Goal: Information Seeking & Learning: Learn about a topic

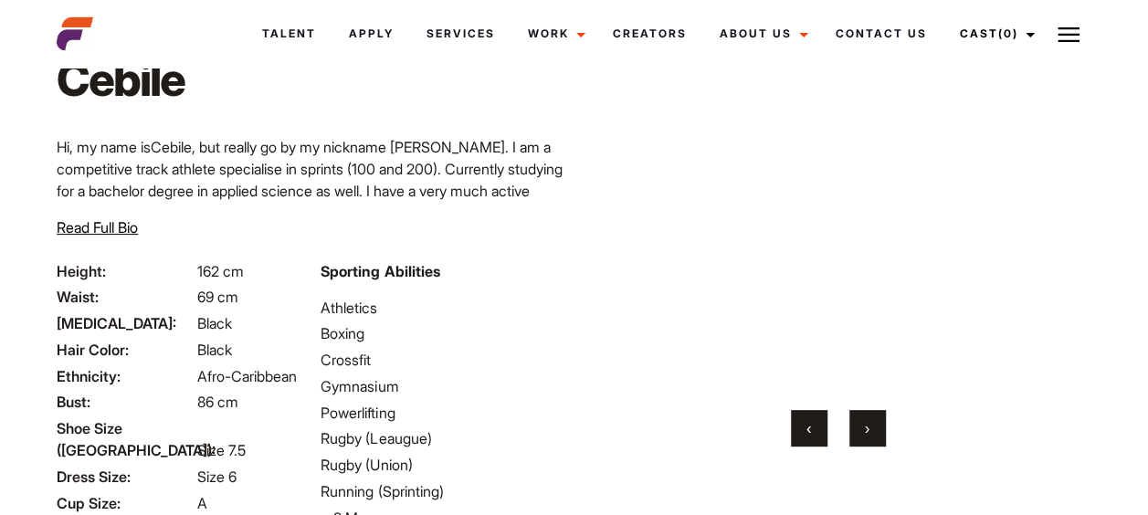
scroll to position [117, 0]
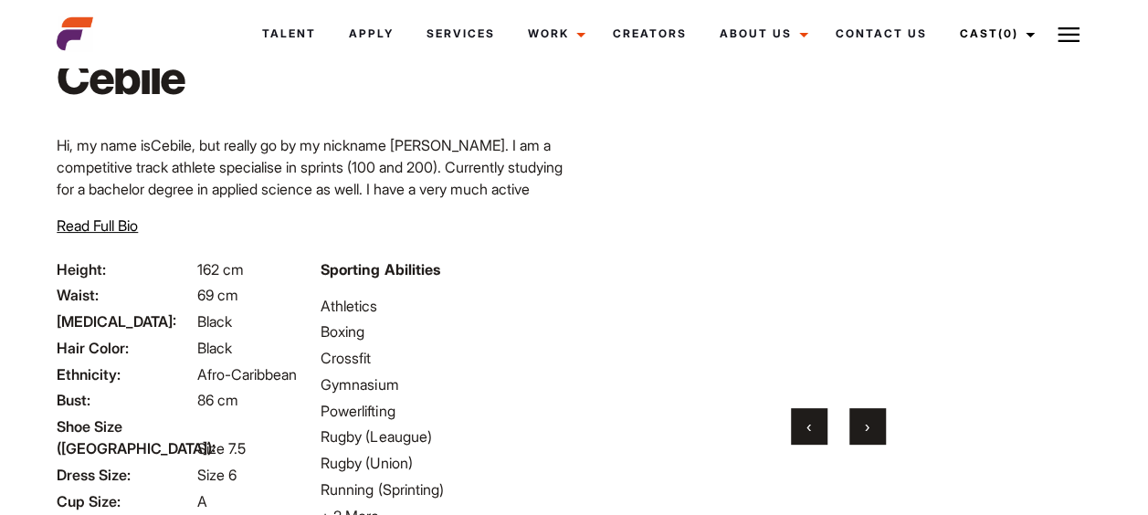
click at [873, 431] on button "›" at bounding box center [867, 426] width 37 height 37
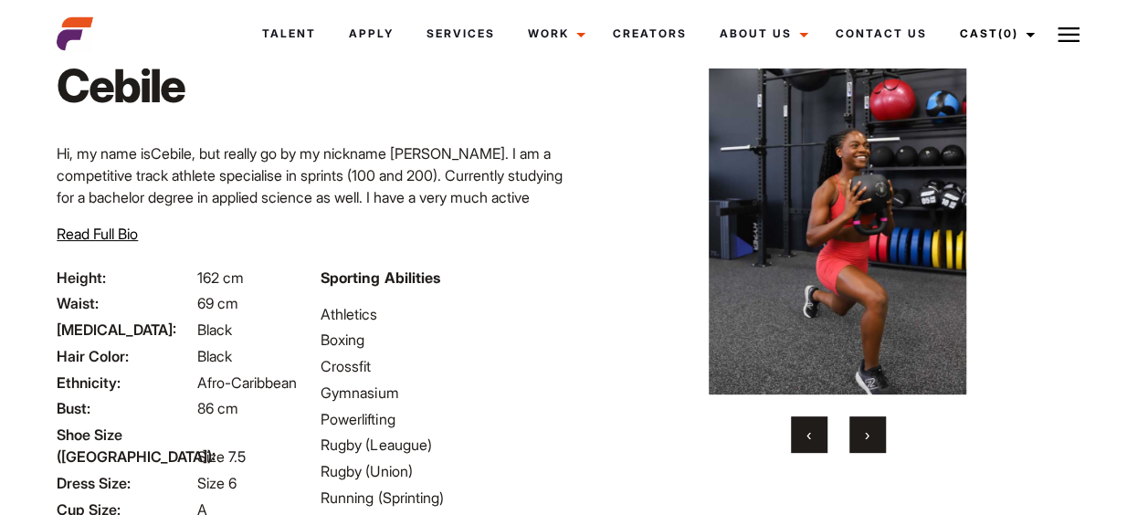
scroll to position [106, 0]
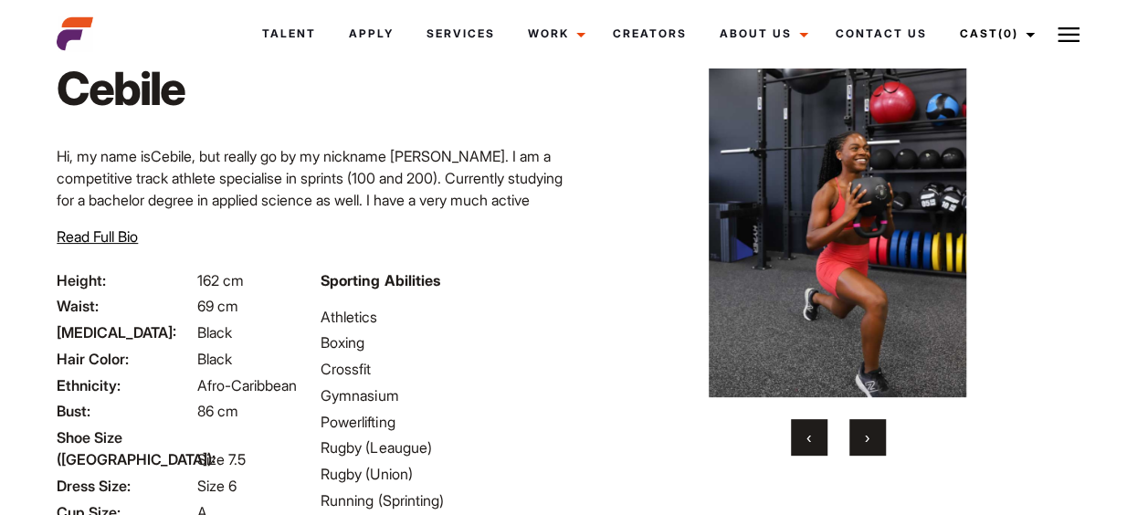
click at [870, 436] on button "›" at bounding box center [867, 437] width 37 height 37
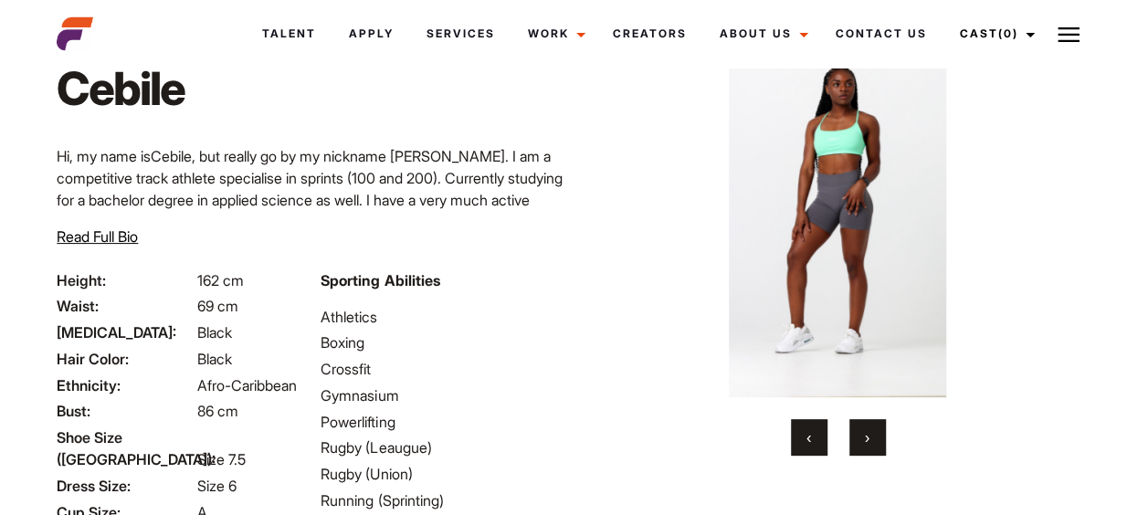
click at [870, 436] on button "›" at bounding box center [867, 437] width 37 height 37
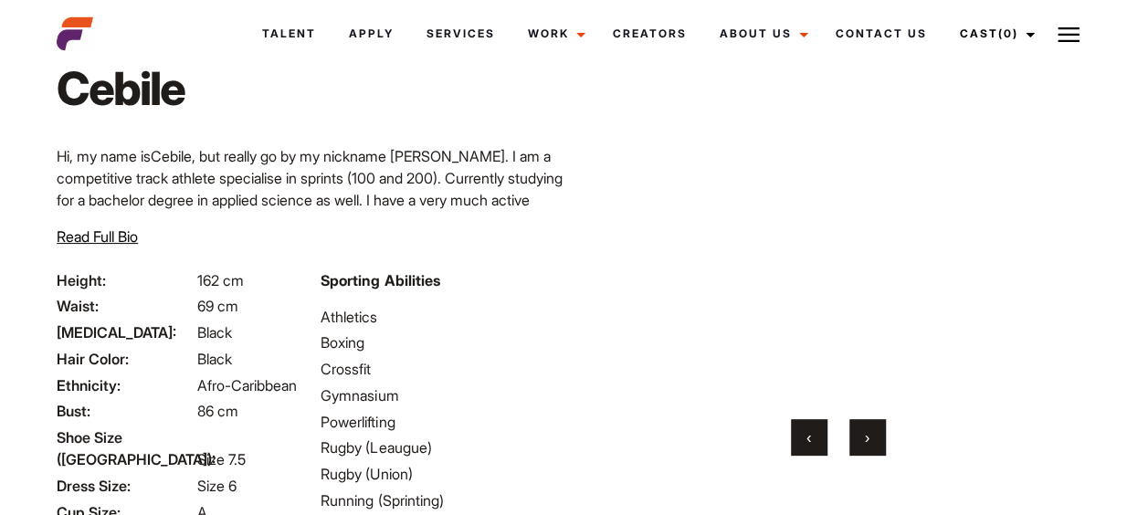
click at [870, 436] on button "›" at bounding box center [867, 437] width 37 height 37
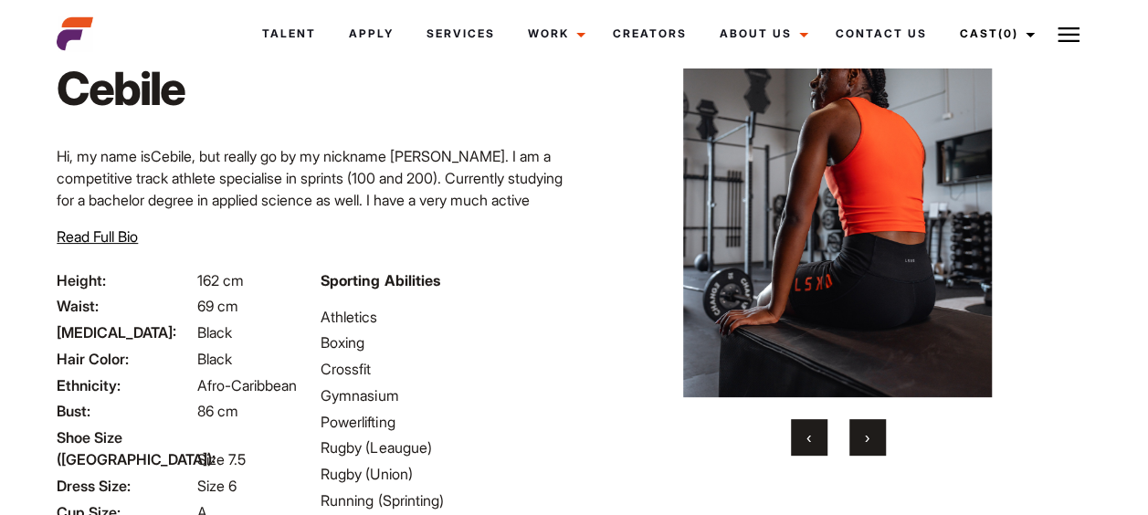
click at [870, 436] on button "›" at bounding box center [867, 437] width 37 height 37
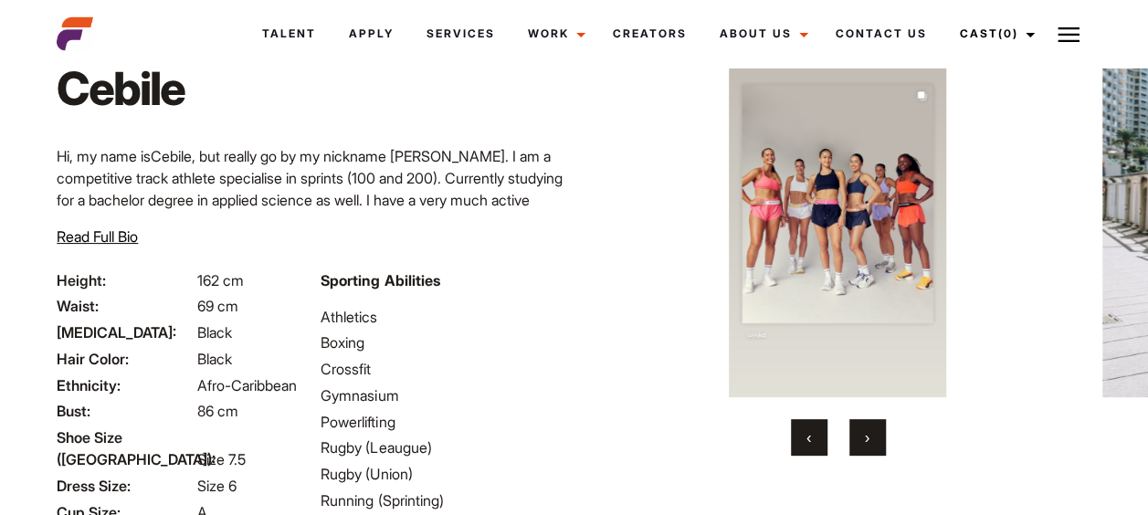
click at [870, 436] on button "›" at bounding box center [867, 437] width 37 height 37
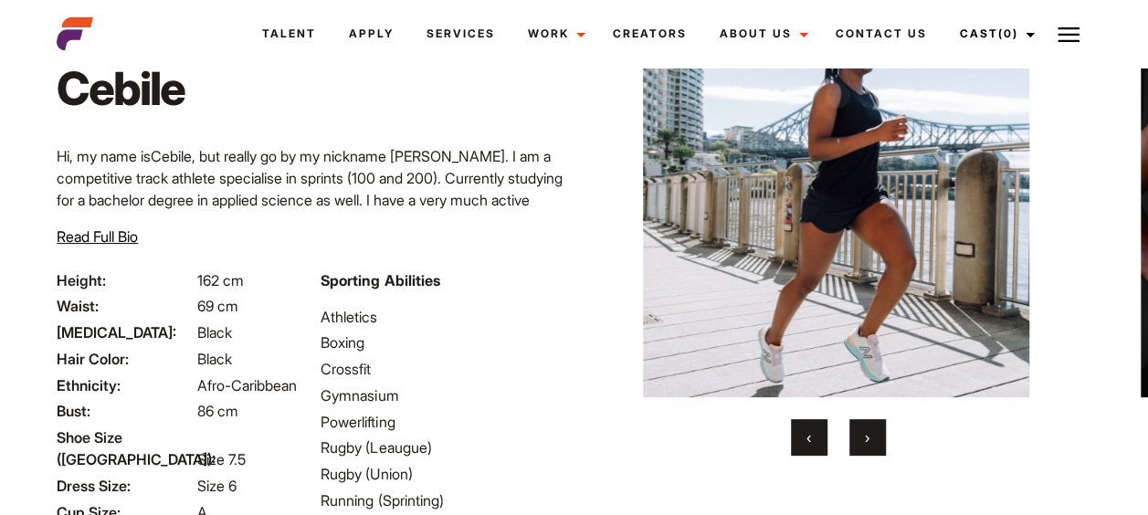
click at [870, 436] on button "›" at bounding box center [867, 437] width 37 height 37
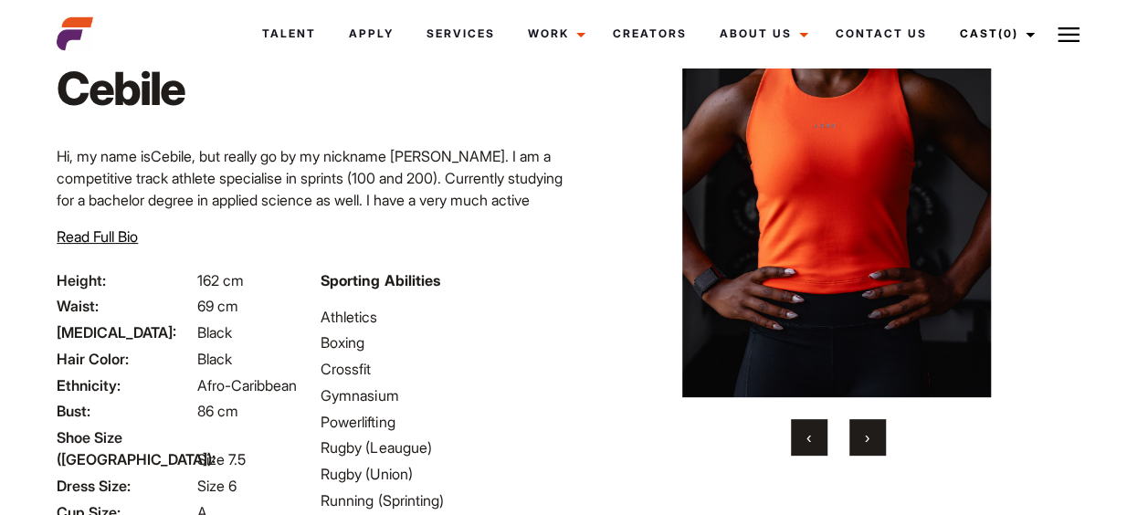
click at [820, 436] on button "‹" at bounding box center [809, 437] width 37 height 37
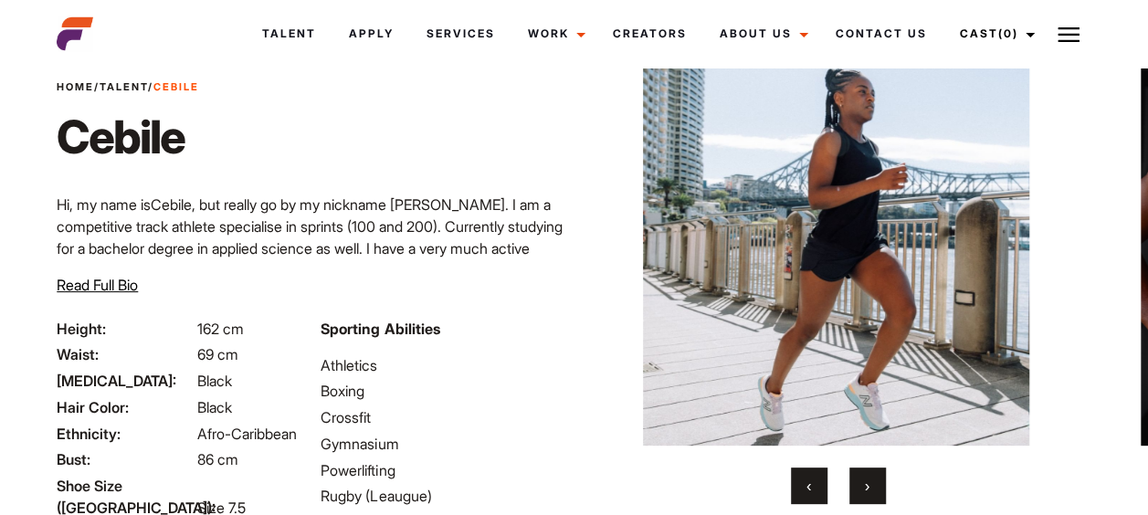
scroll to position [57, 0]
click at [856, 473] on button "›" at bounding box center [867, 486] width 37 height 37
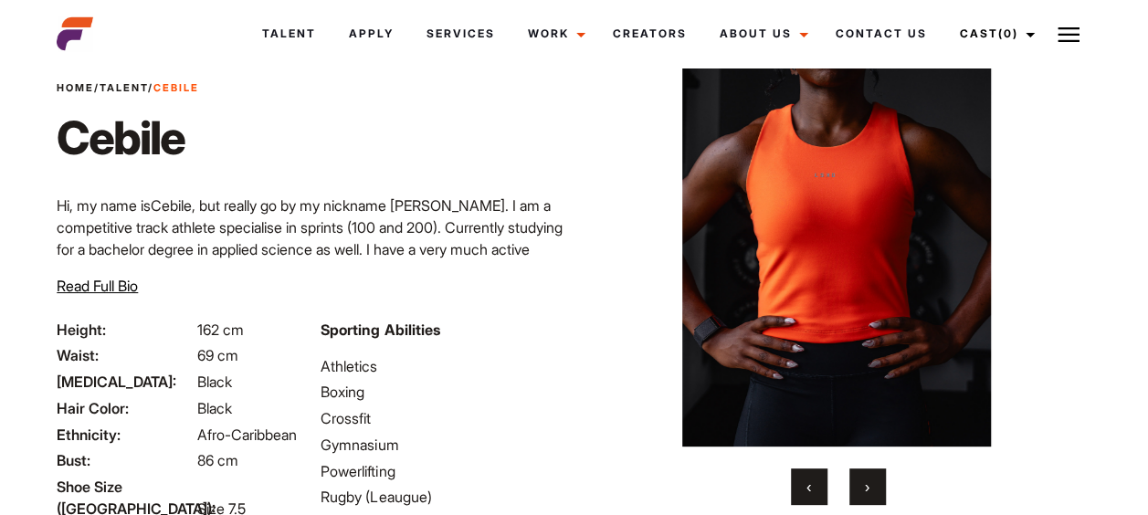
click at [856, 473] on button "›" at bounding box center [867, 486] width 37 height 37
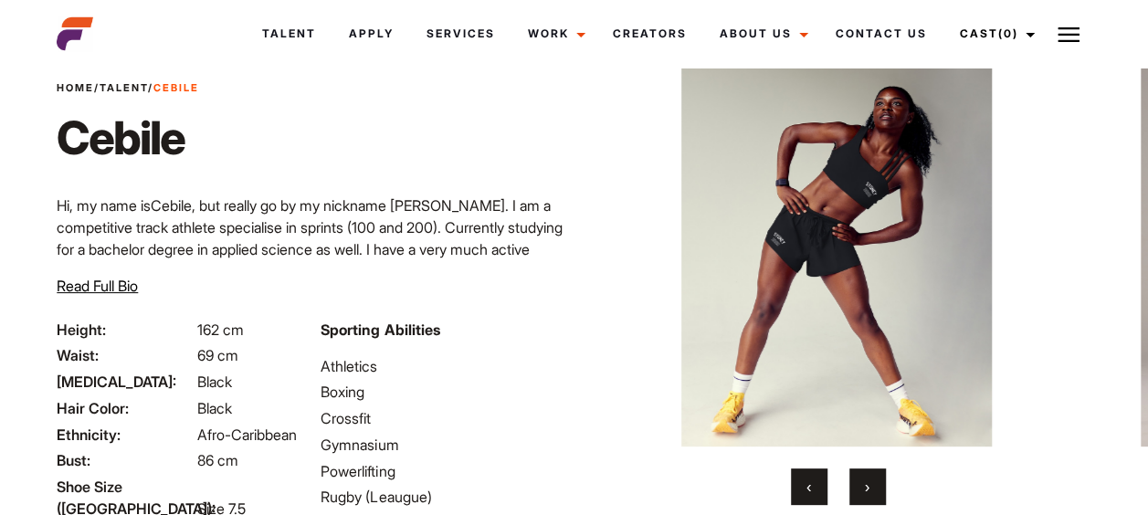
click at [857, 493] on button "›" at bounding box center [867, 486] width 37 height 37
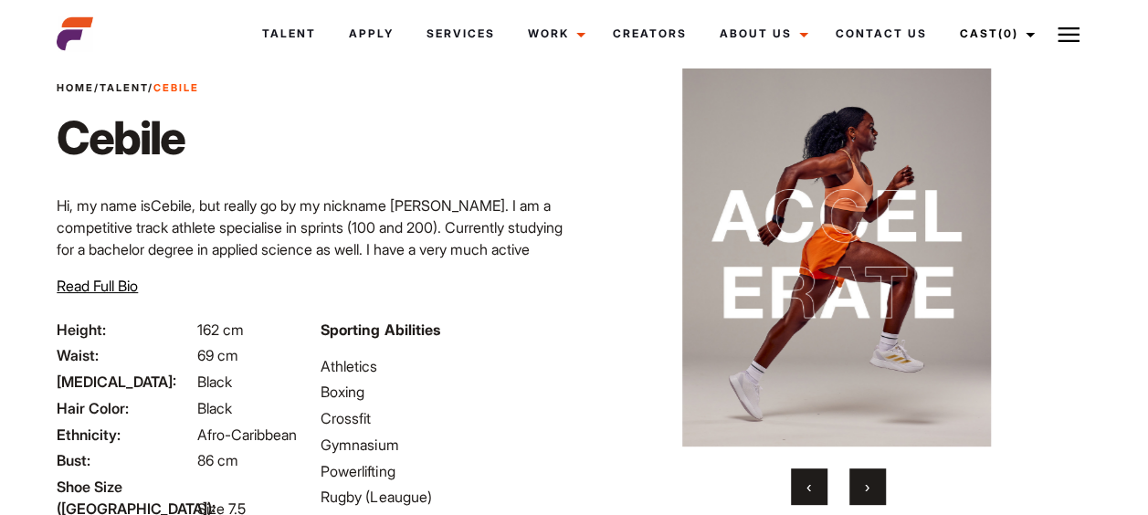
click at [857, 493] on button "›" at bounding box center [867, 486] width 37 height 37
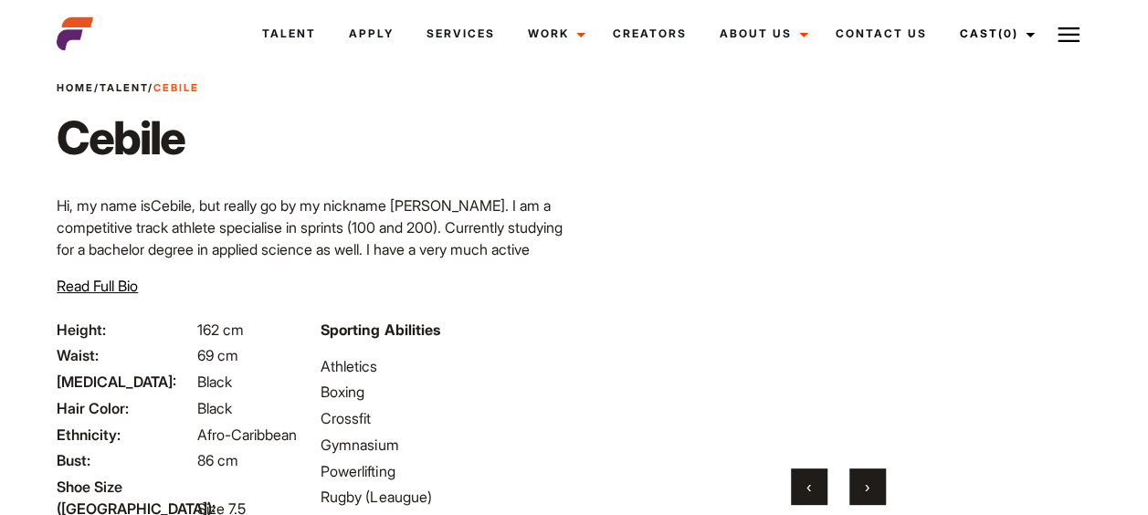
click at [857, 493] on button "›" at bounding box center [867, 486] width 37 height 37
click at [858, 491] on button "›" at bounding box center [867, 486] width 37 height 37
click at [859, 490] on button "›" at bounding box center [867, 486] width 37 height 37
click at [871, 488] on button "›" at bounding box center [867, 486] width 37 height 37
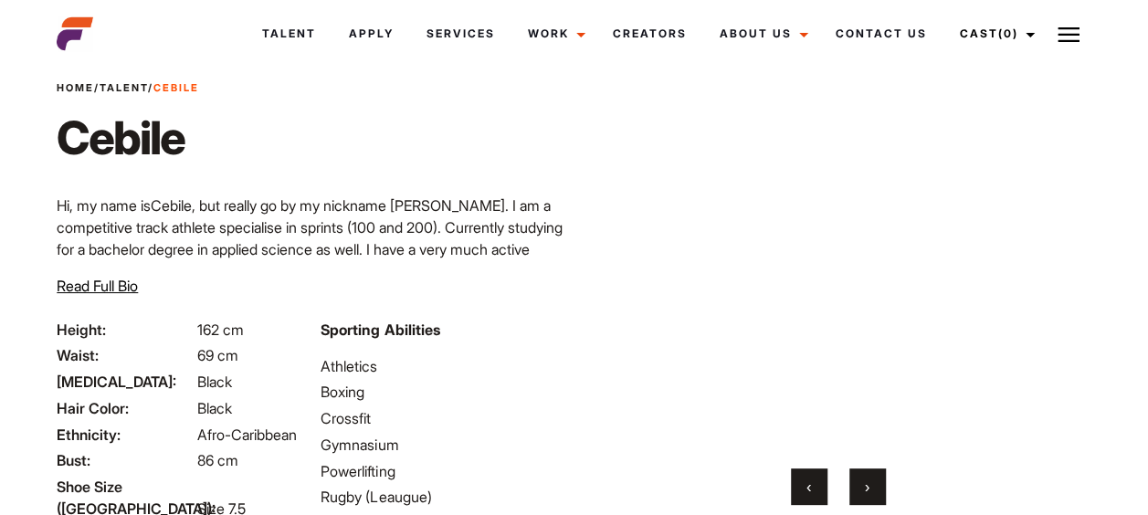
click at [871, 488] on button "›" at bounding box center [867, 486] width 37 height 37
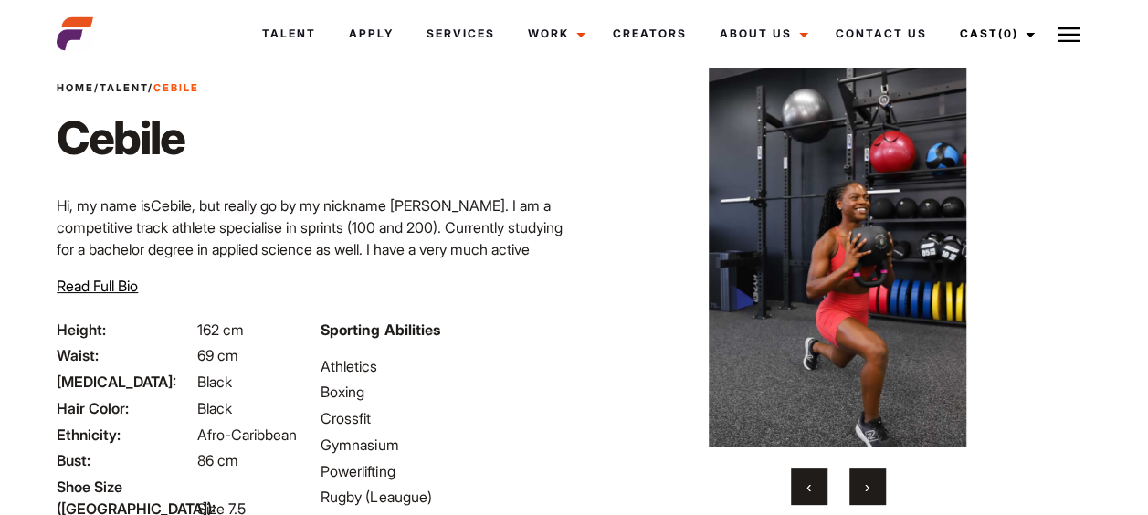
click at [871, 488] on button "›" at bounding box center [867, 486] width 37 height 37
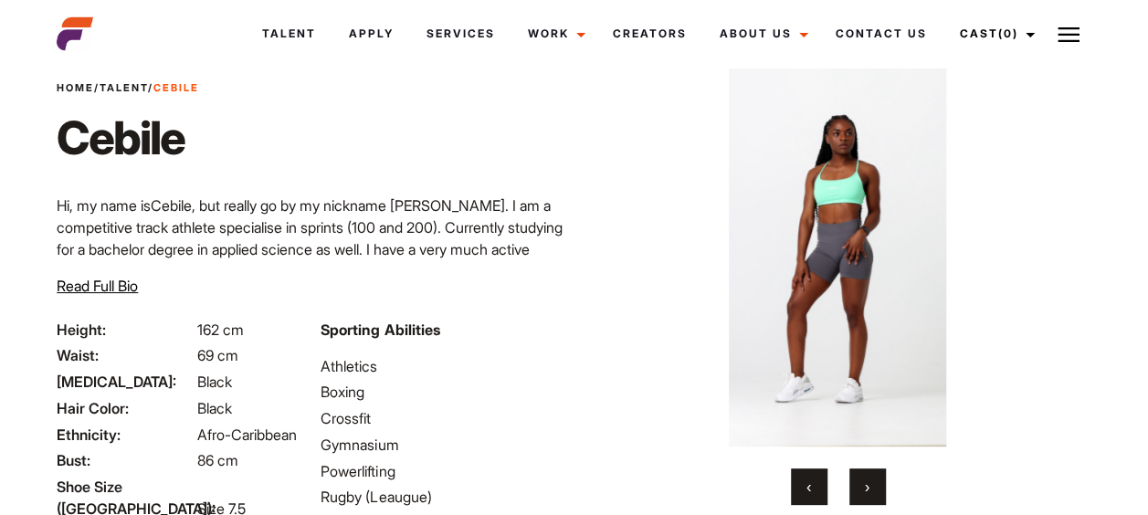
scroll to position [0, 0]
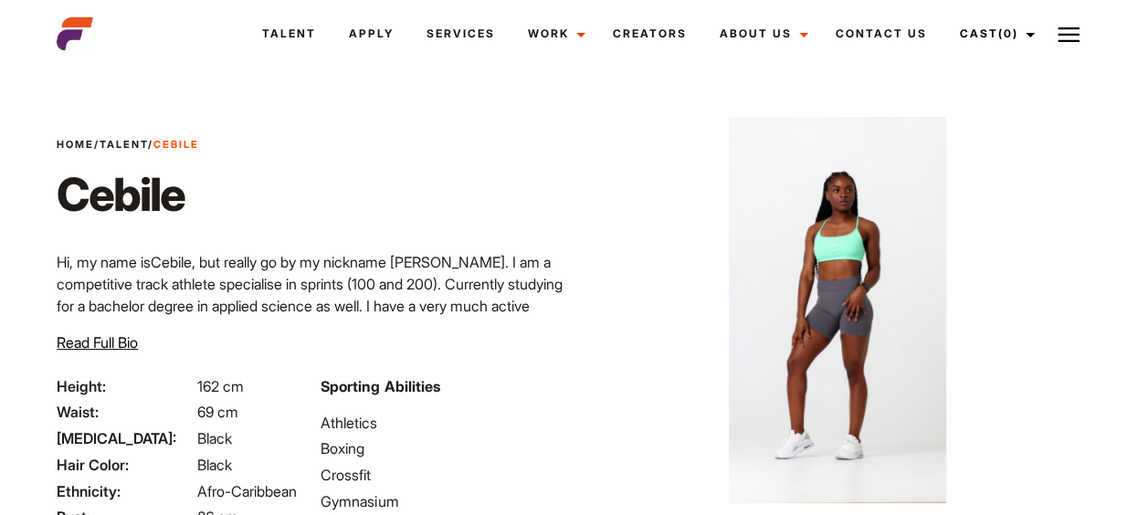
click at [130, 142] on link "Talent" at bounding box center [124, 144] width 48 height 13
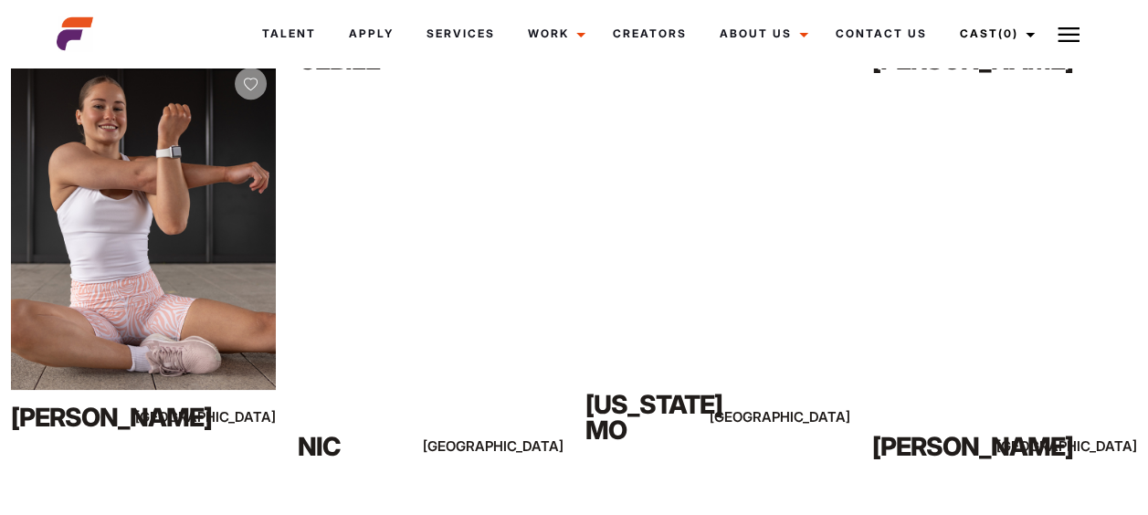
scroll to position [747, 0]
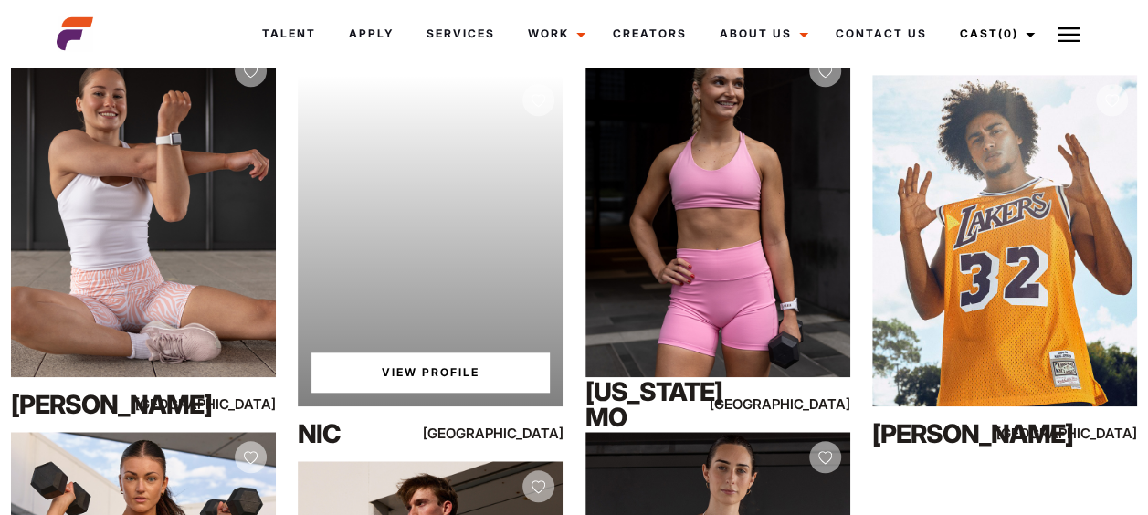
click at [488, 303] on div "Your browser does not support the video tag. View Profile" at bounding box center [430, 240] width 265 height 331
click at [452, 365] on link "View Profile" at bounding box center [429, 372] width 237 height 40
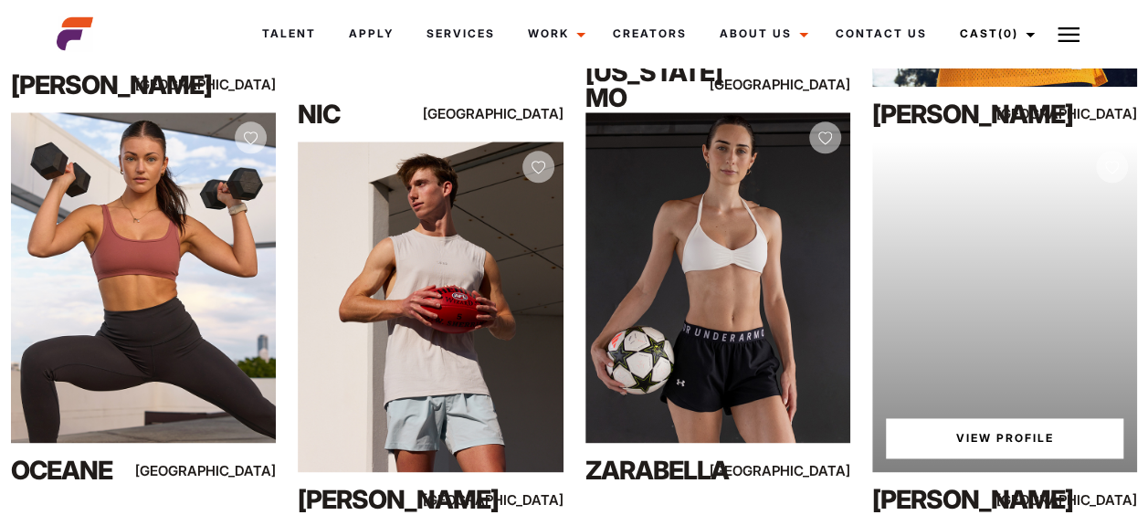
scroll to position [1070, 0]
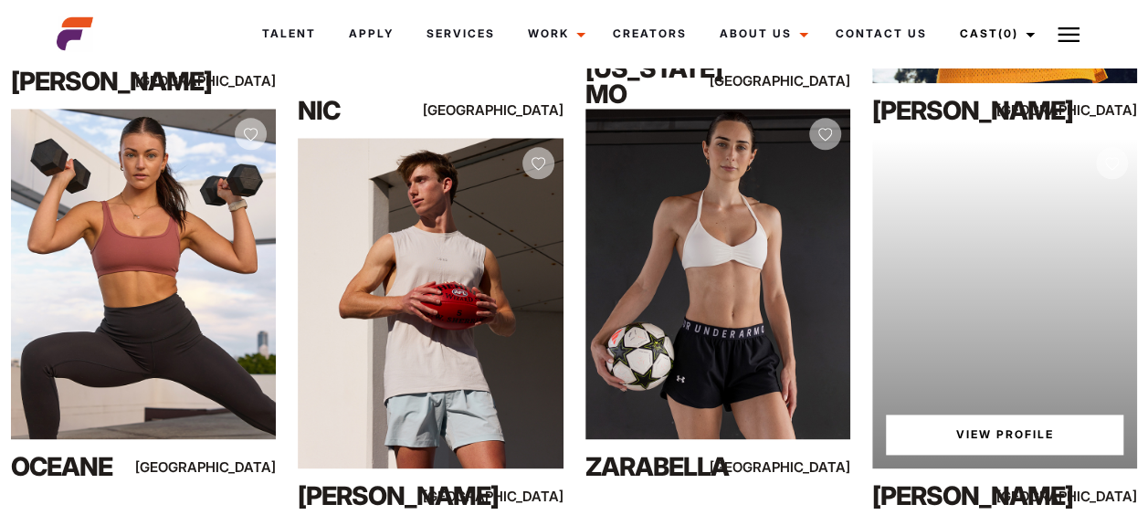
click at [990, 427] on link "View Profile" at bounding box center [1004, 434] width 237 height 40
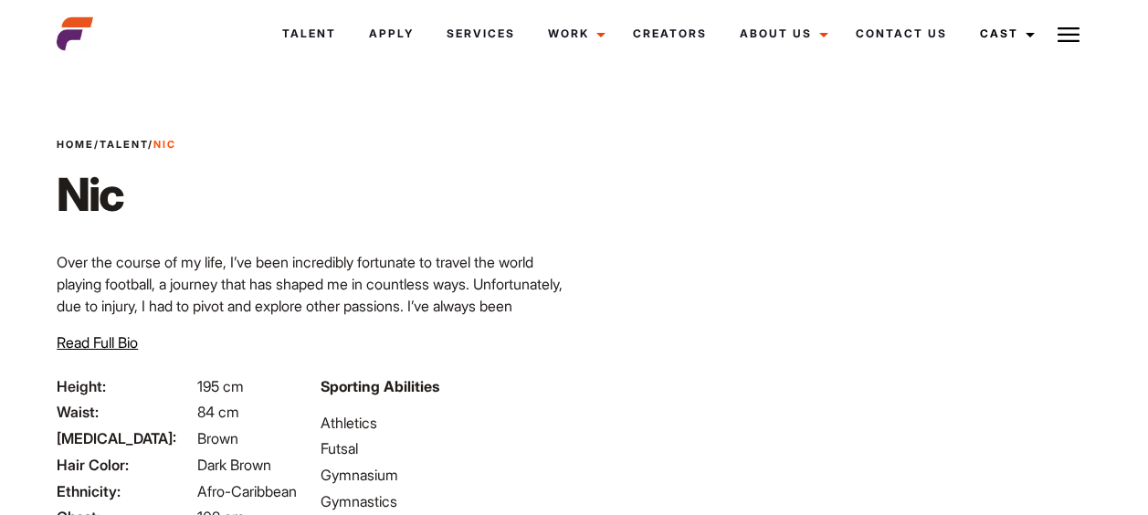
scroll to position [215, 0]
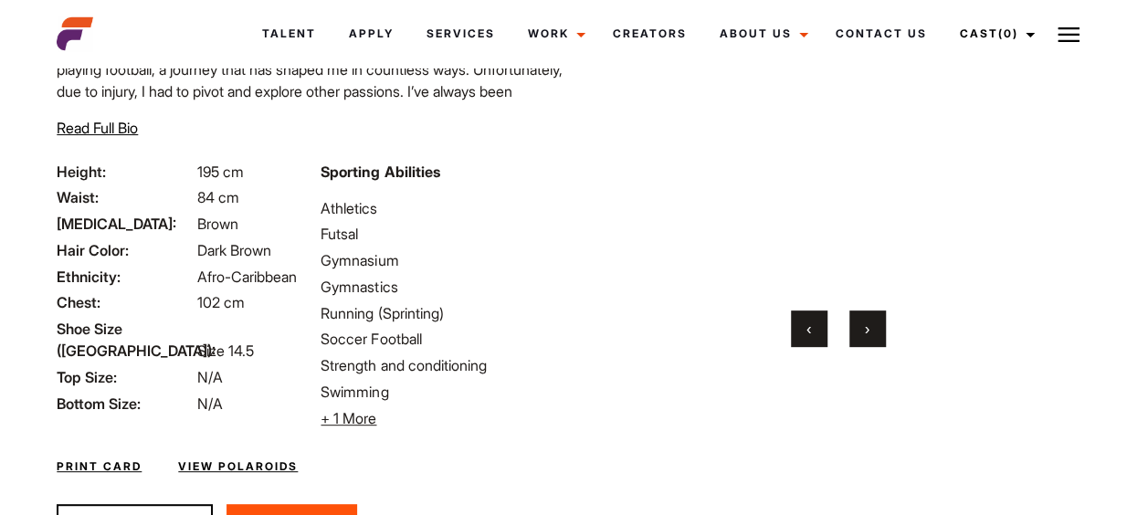
click at [873, 321] on button "›" at bounding box center [867, 328] width 37 height 37
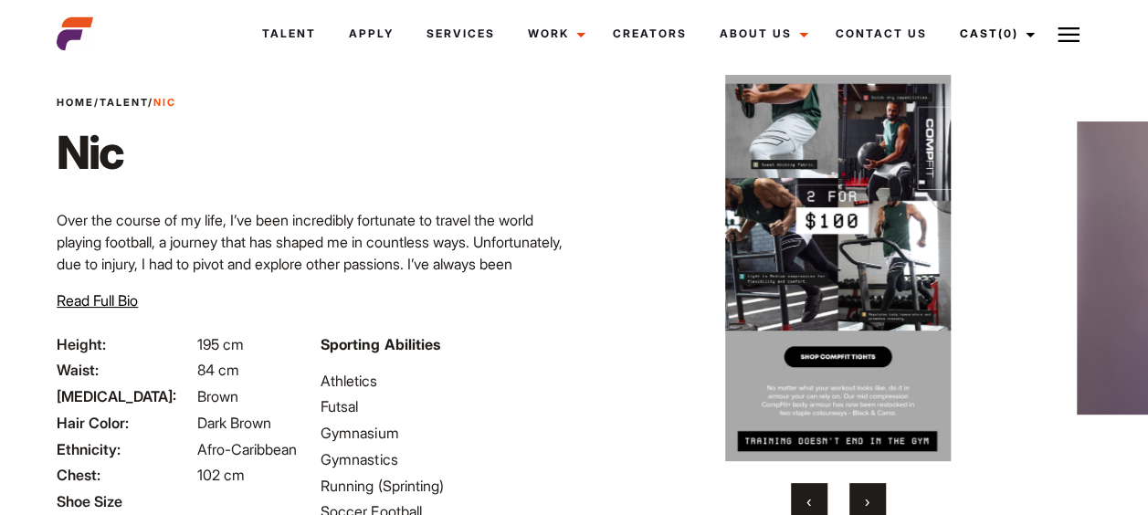
scroll to position [38, 0]
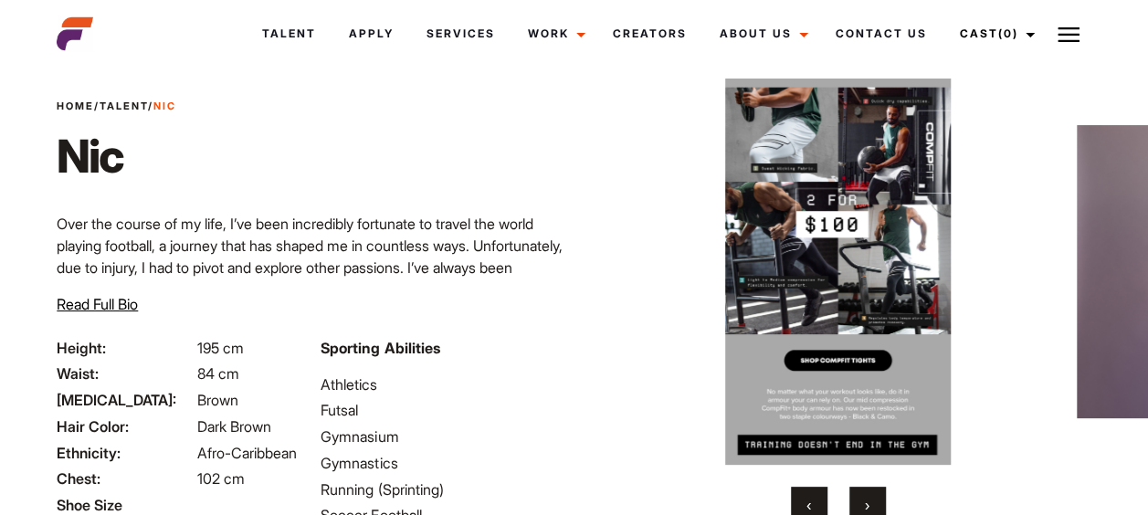
click at [866, 491] on button "›" at bounding box center [867, 505] width 37 height 37
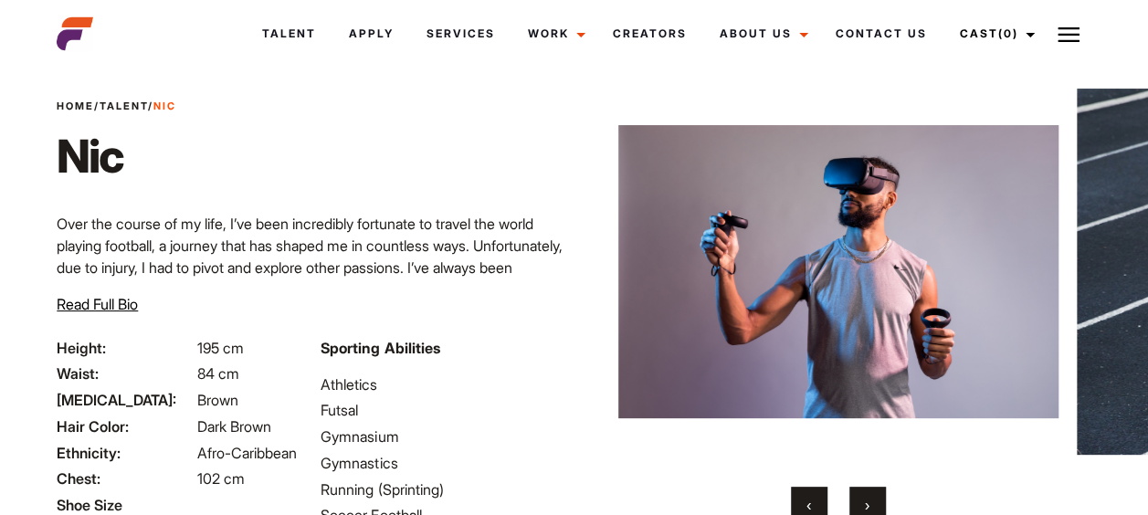
click at [866, 491] on button "›" at bounding box center [867, 505] width 37 height 37
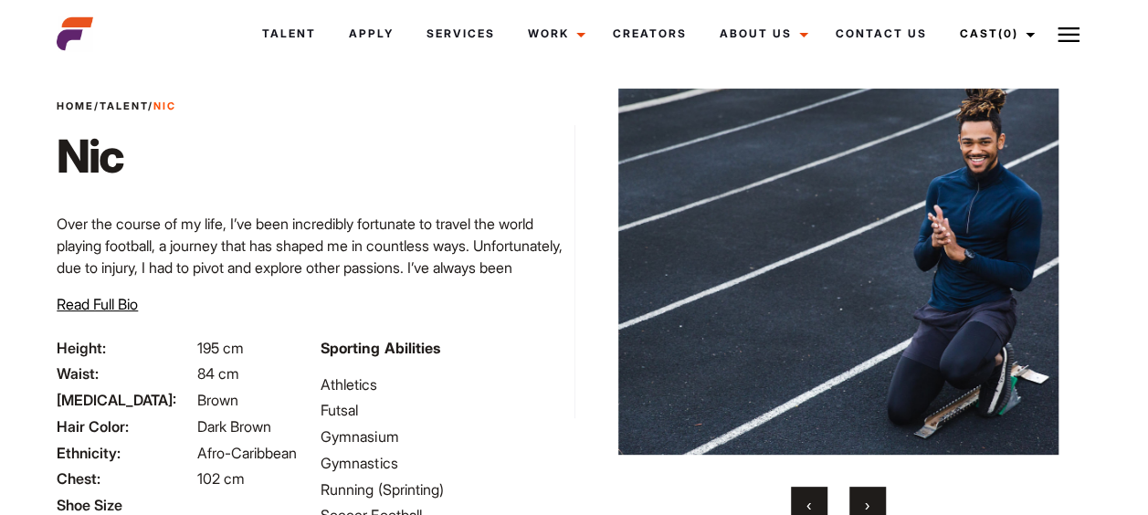
click at [866, 491] on button "›" at bounding box center [867, 505] width 37 height 37
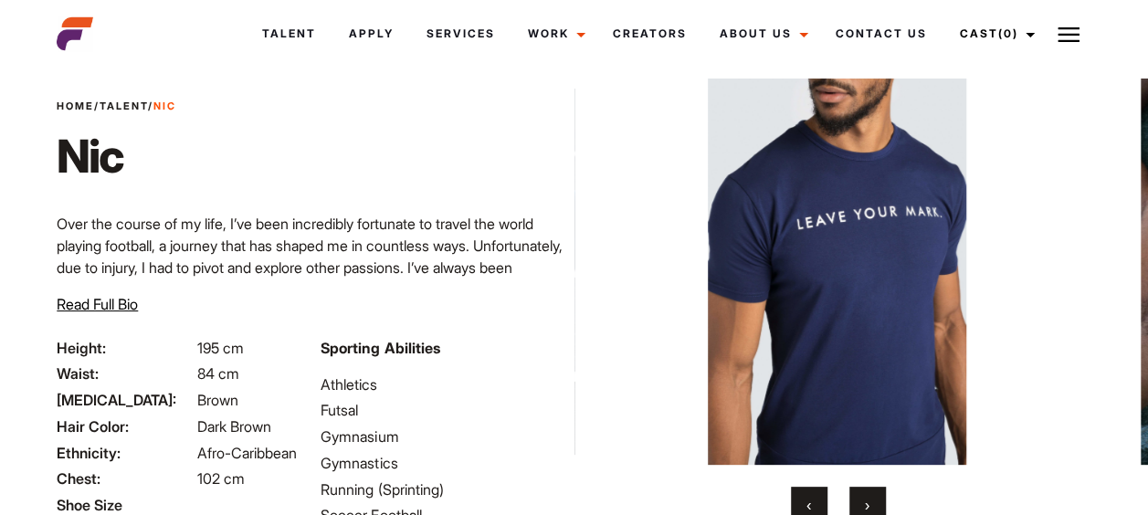
click at [866, 491] on button "›" at bounding box center [867, 505] width 37 height 37
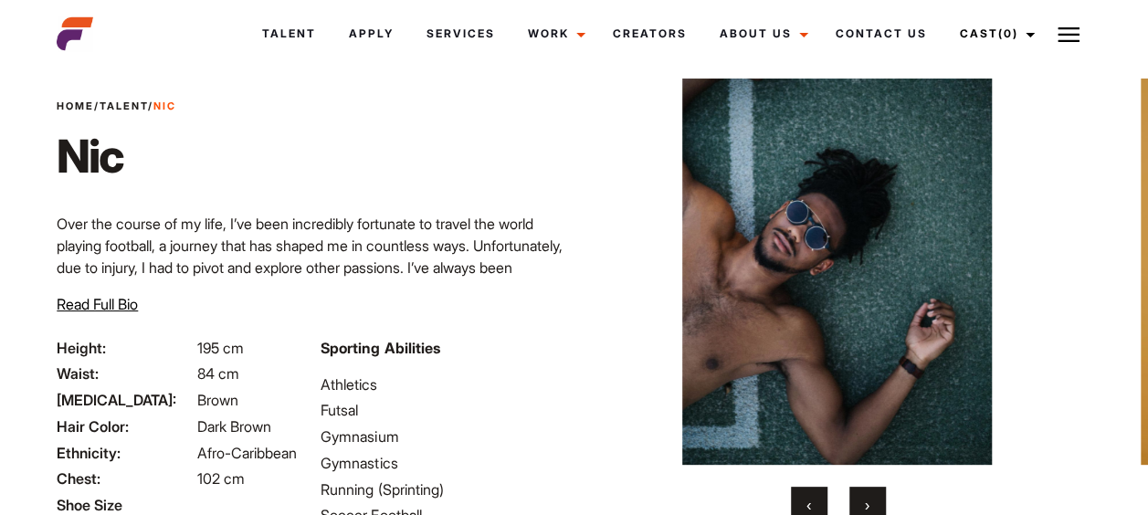
click at [866, 491] on button "›" at bounding box center [867, 505] width 37 height 37
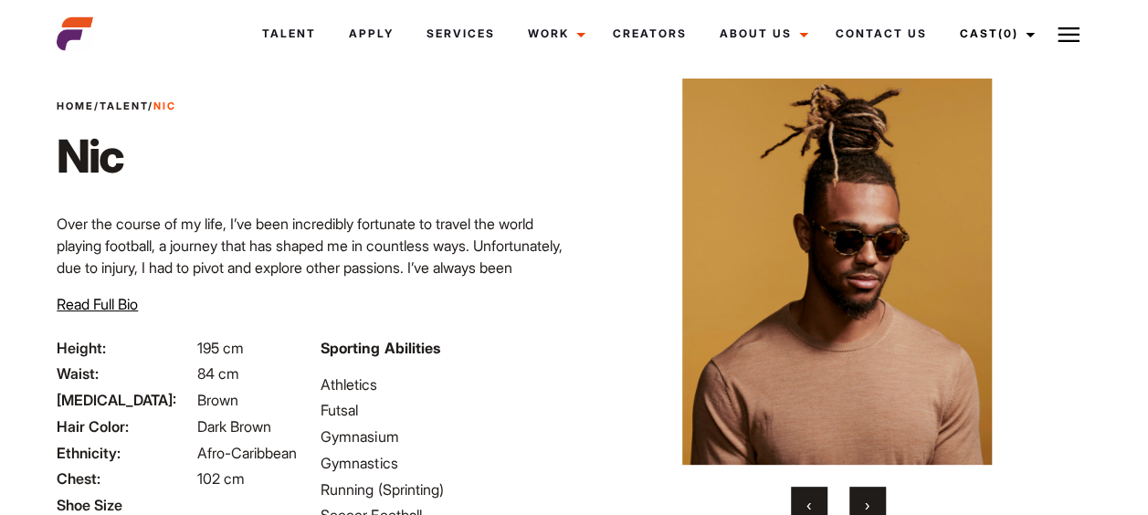
click at [866, 491] on button "›" at bounding box center [867, 505] width 37 height 37
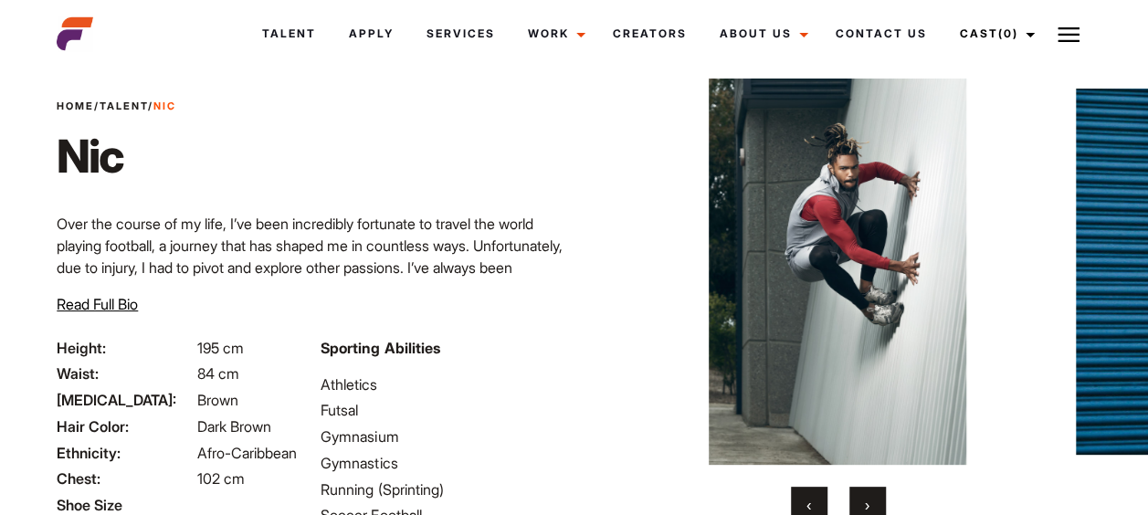
click at [866, 491] on button "›" at bounding box center [867, 505] width 37 height 37
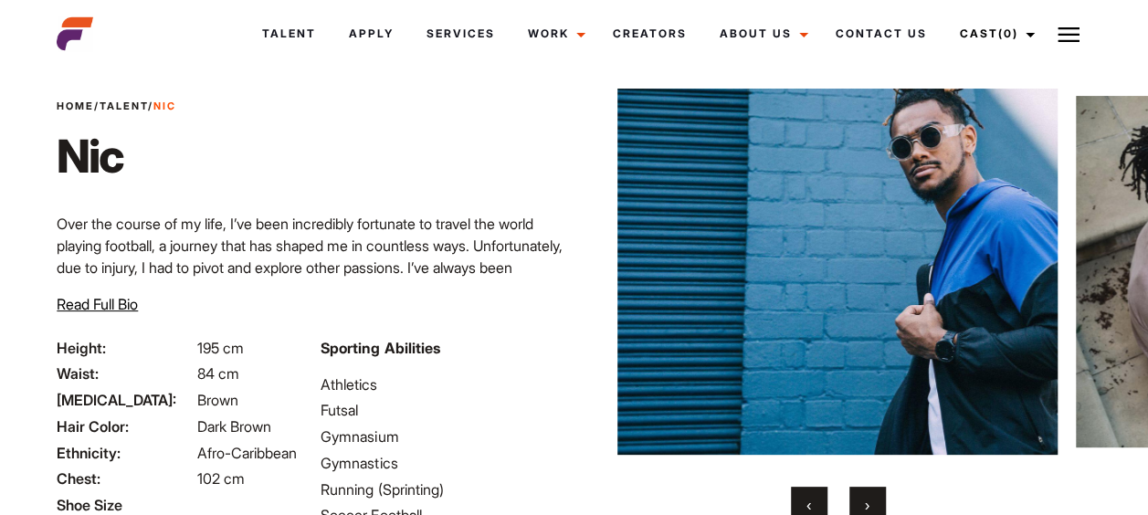
click at [866, 491] on button "›" at bounding box center [867, 505] width 37 height 37
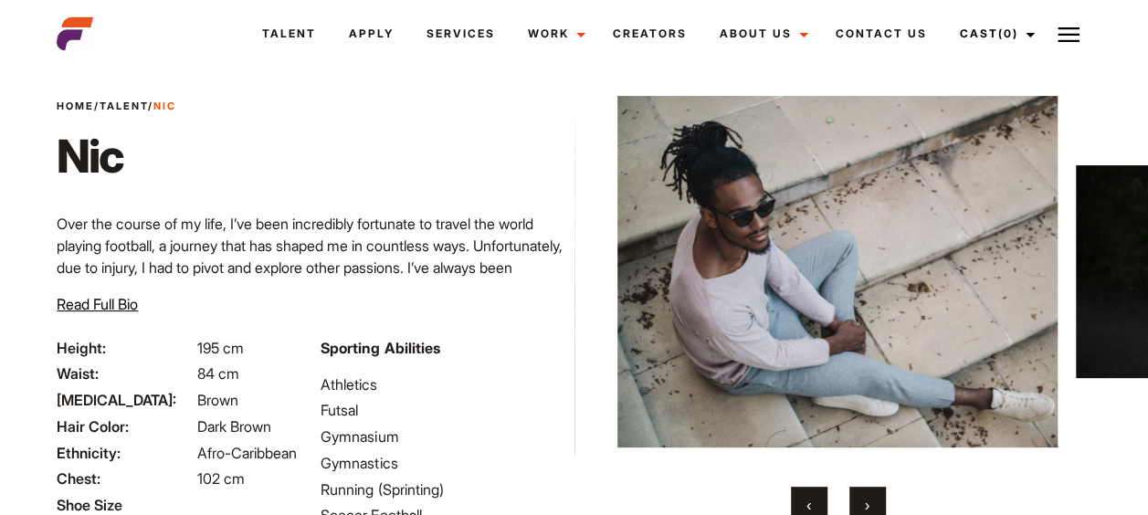
click at [866, 491] on button "›" at bounding box center [867, 505] width 37 height 37
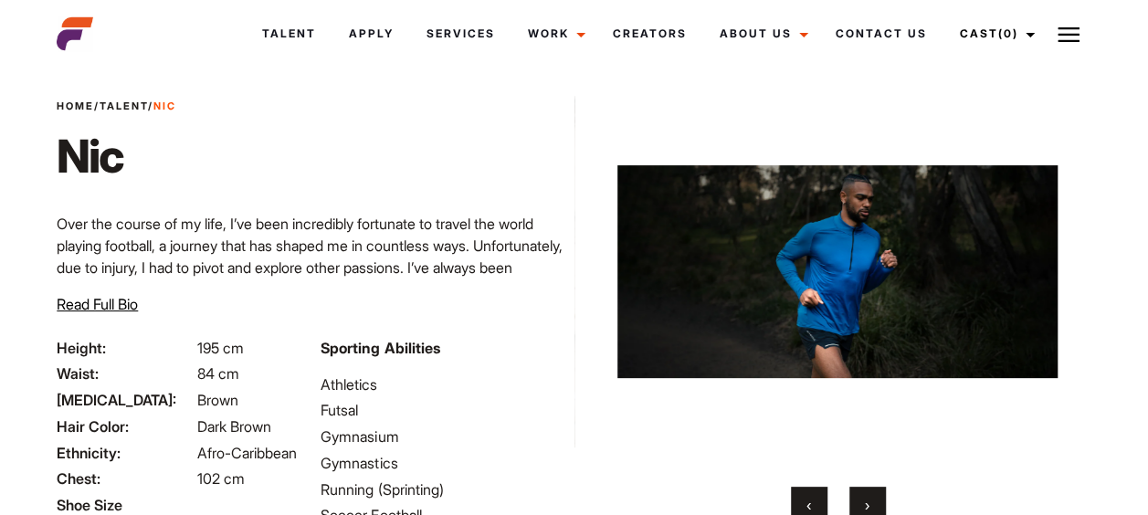
click at [866, 491] on button "›" at bounding box center [867, 505] width 37 height 37
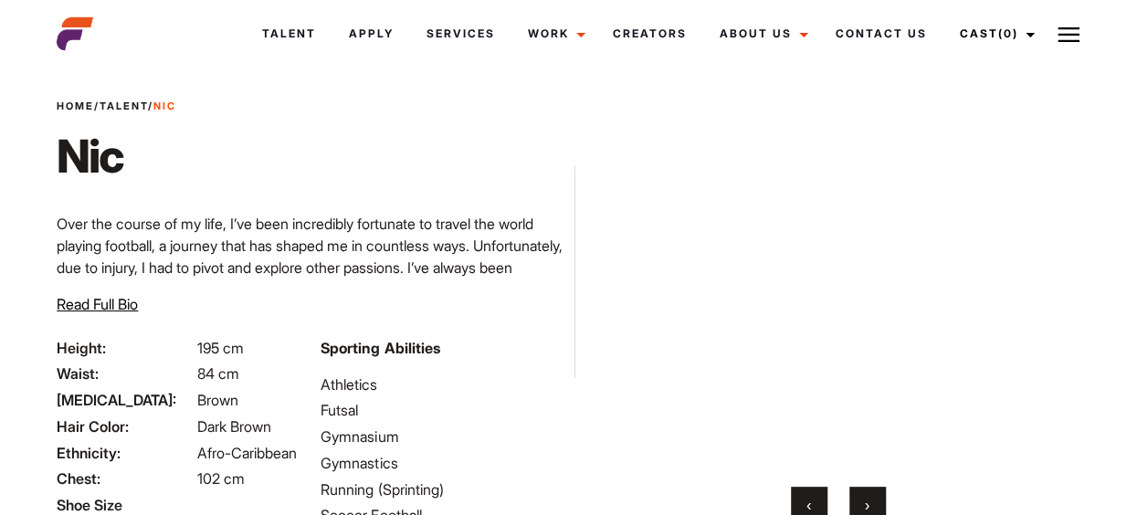
click at [866, 491] on button "›" at bounding box center [867, 505] width 37 height 37
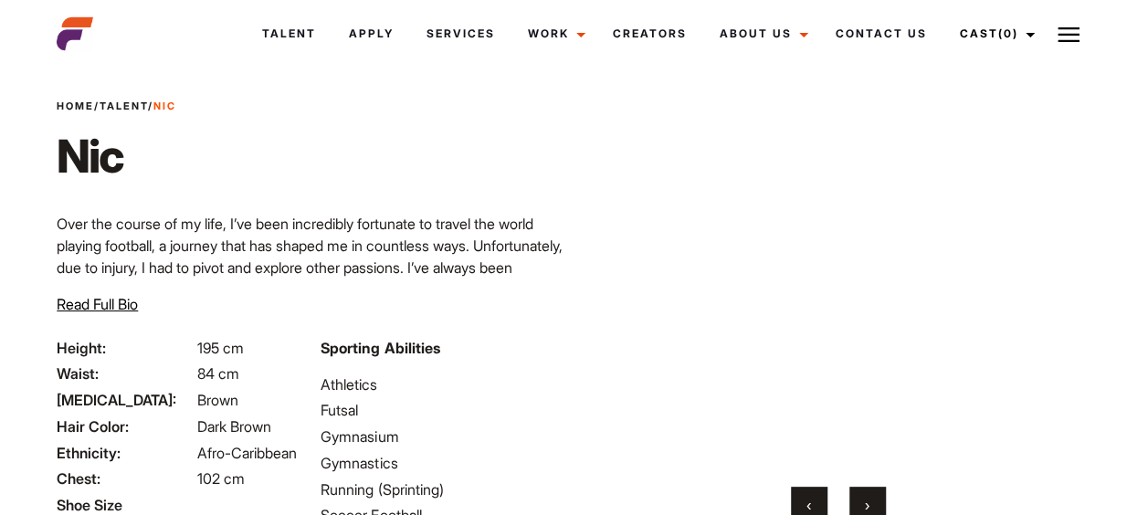
click at [866, 491] on button "›" at bounding box center [867, 505] width 37 height 37
click at [866, 492] on button "›" at bounding box center [867, 505] width 37 height 37
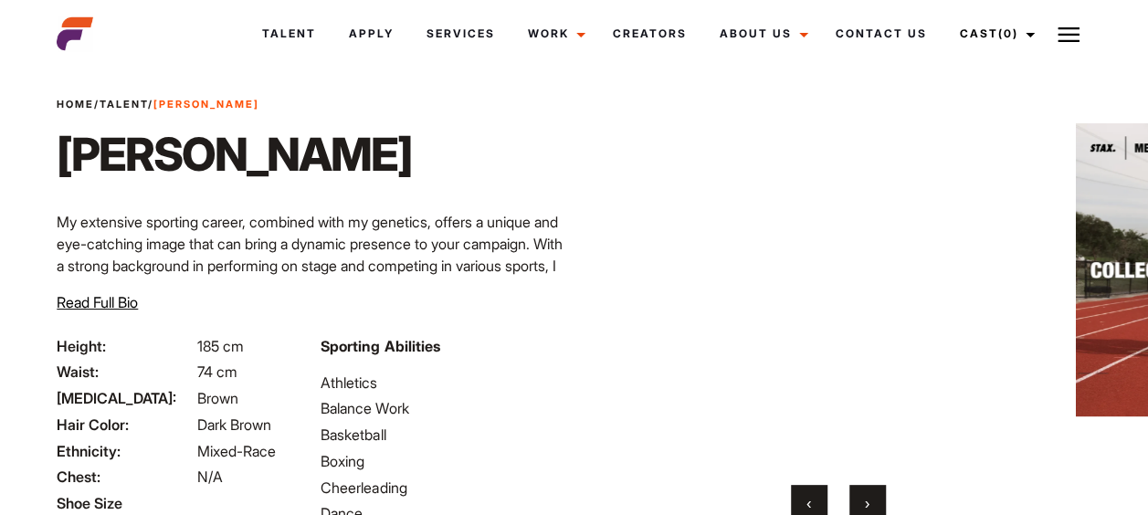
scroll to position [49, 0]
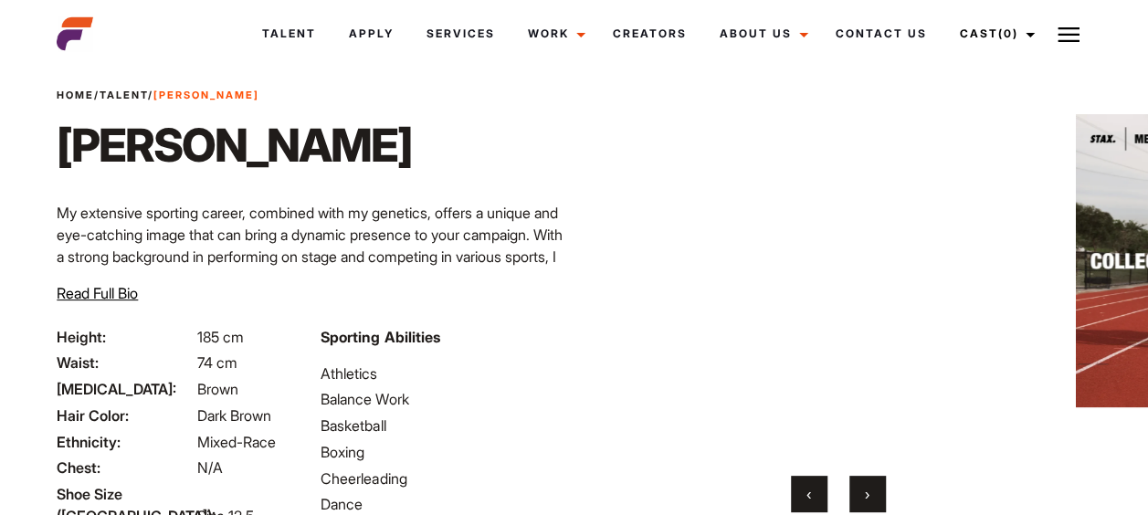
click at [872, 482] on button "›" at bounding box center [867, 494] width 37 height 37
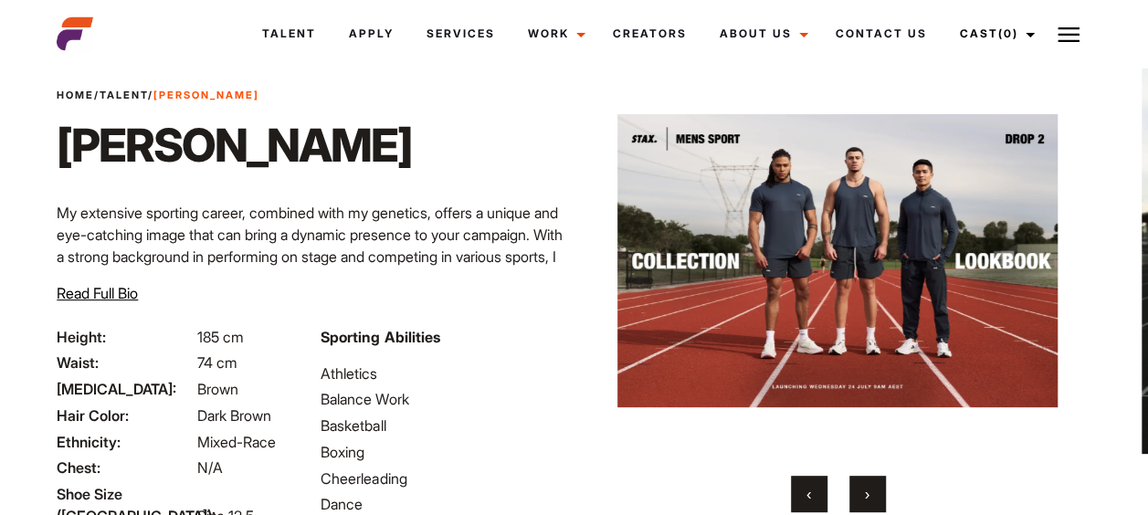
click at [872, 482] on button "›" at bounding box center [867, 494] width 37 height 37
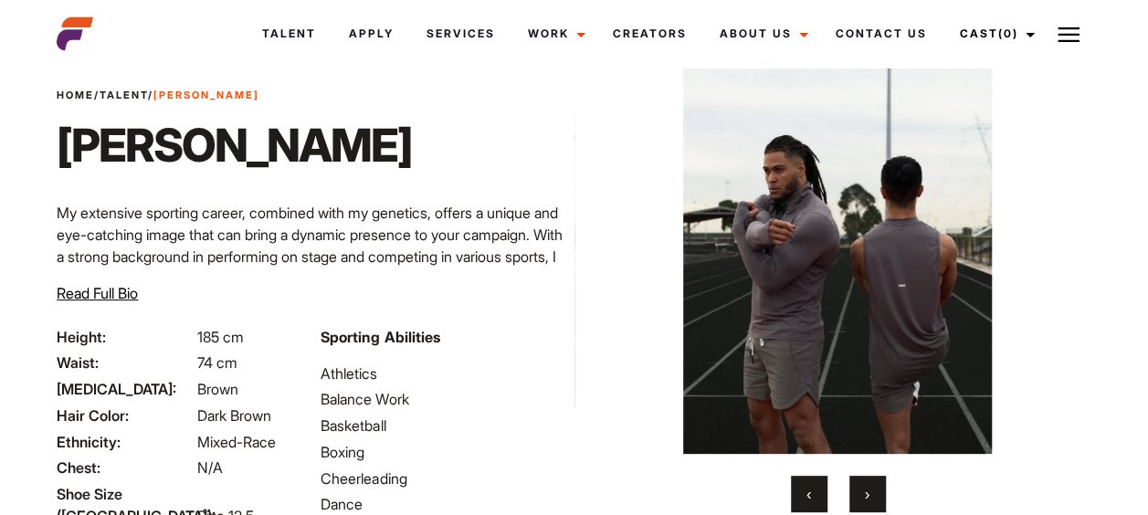
click at [872, 482] on button "›" at bounding box center [867, 494] width 37 height 37
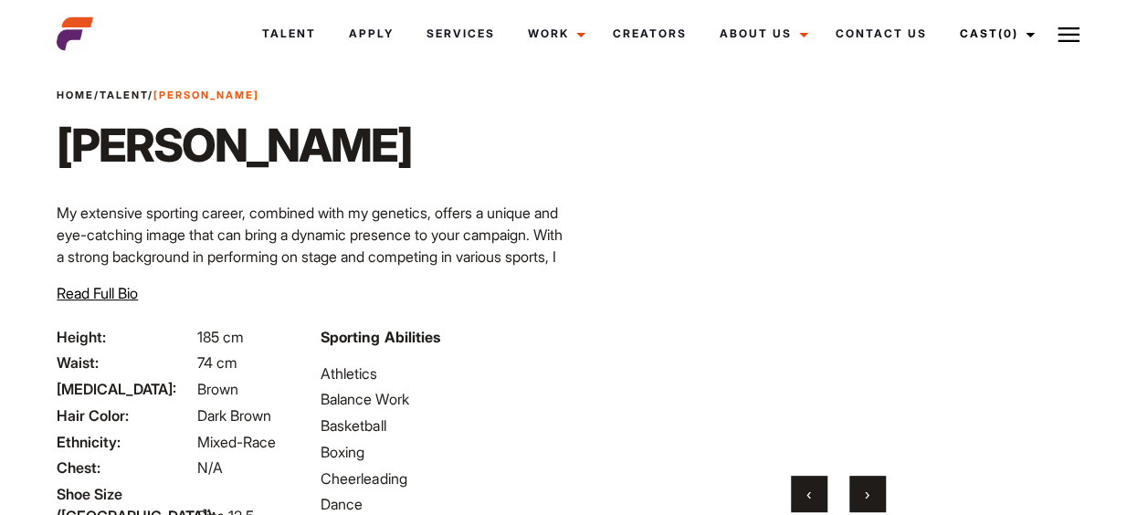
click at [872, 482] on button "›" at bounding box center [867, 494] width 37 height 37
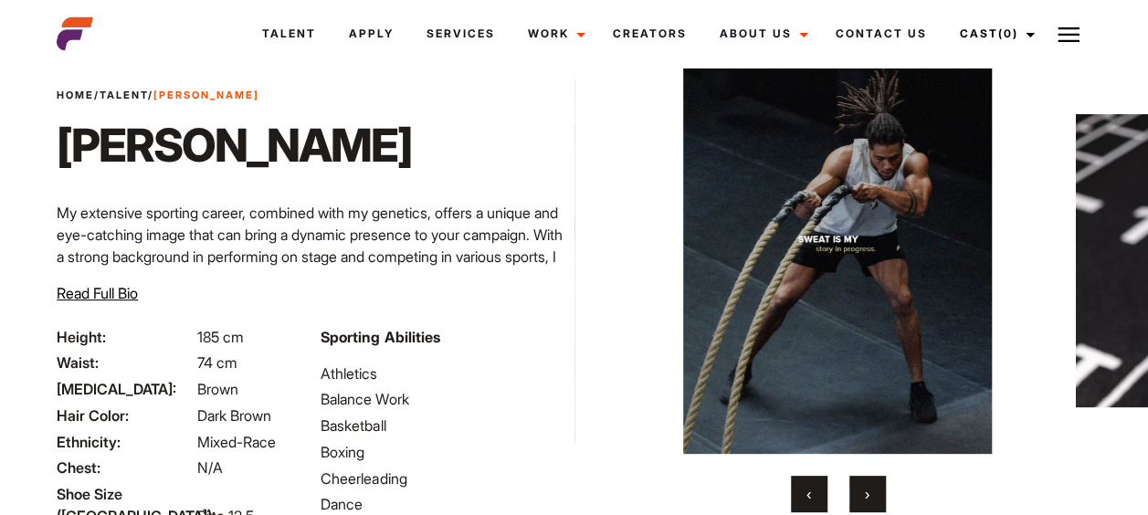
click at [813, 484] on button "‹" at bounding box center [809, 494] width 37 height 37
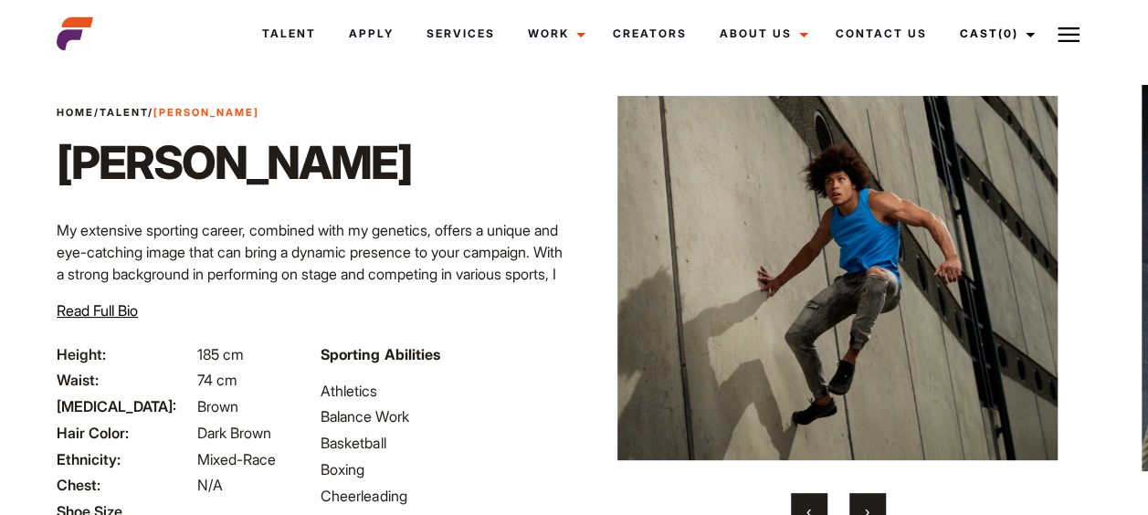
scroll to position [31, 0]
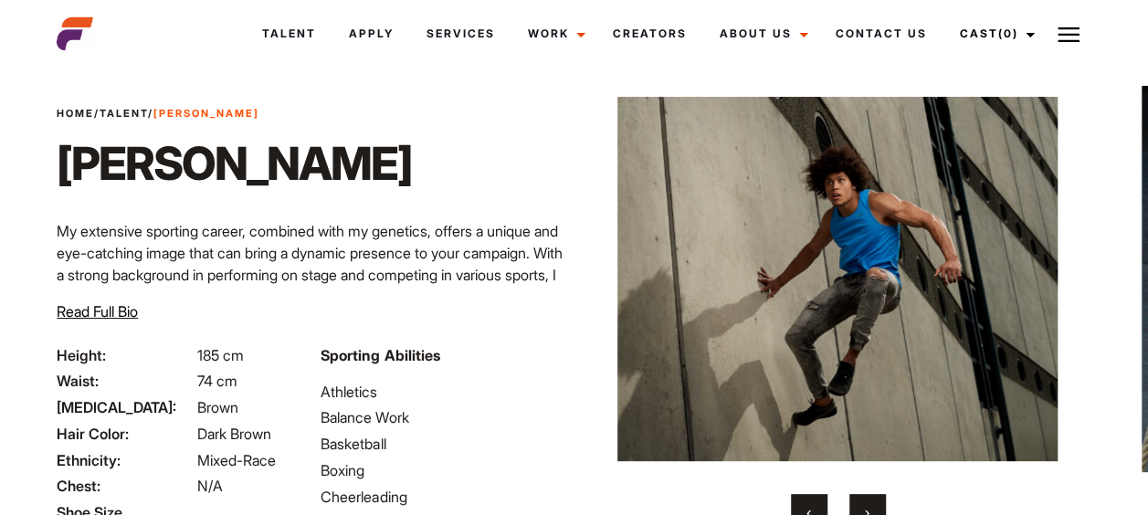
click at [857, 505] on button "›" at bounding box center [867, 512] width 37 height 37
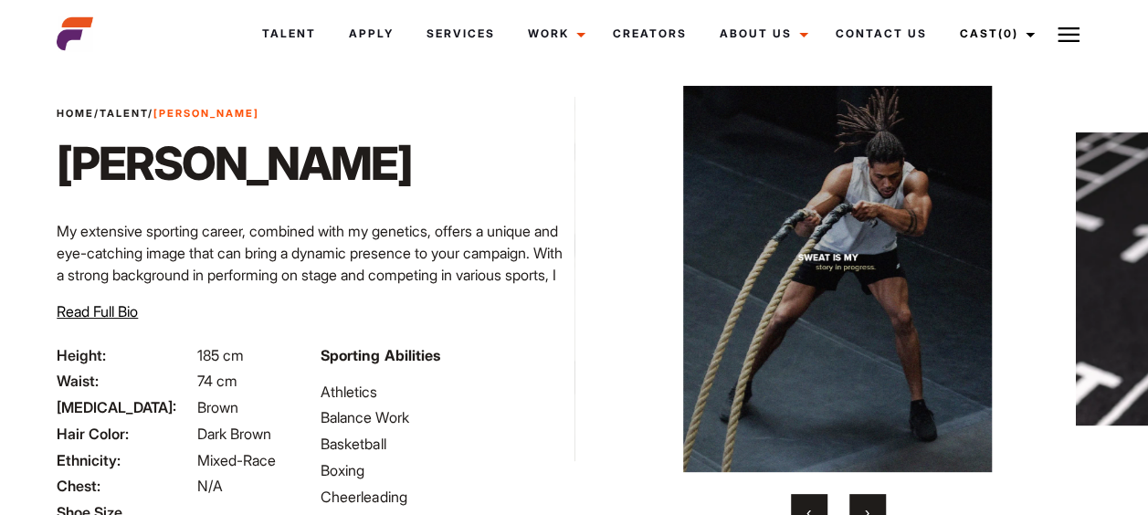
click at [857, 505] on button "›" at bounding box center [867, 512] width 37 height 37
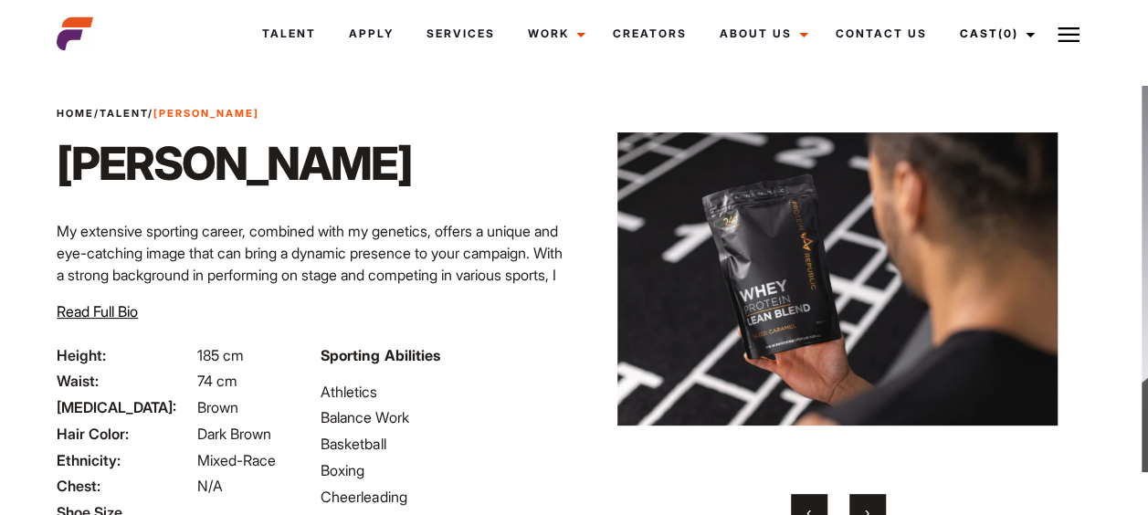
click at [857, 505] on button "›" at bounding box center [867, 512] width 37 height 37
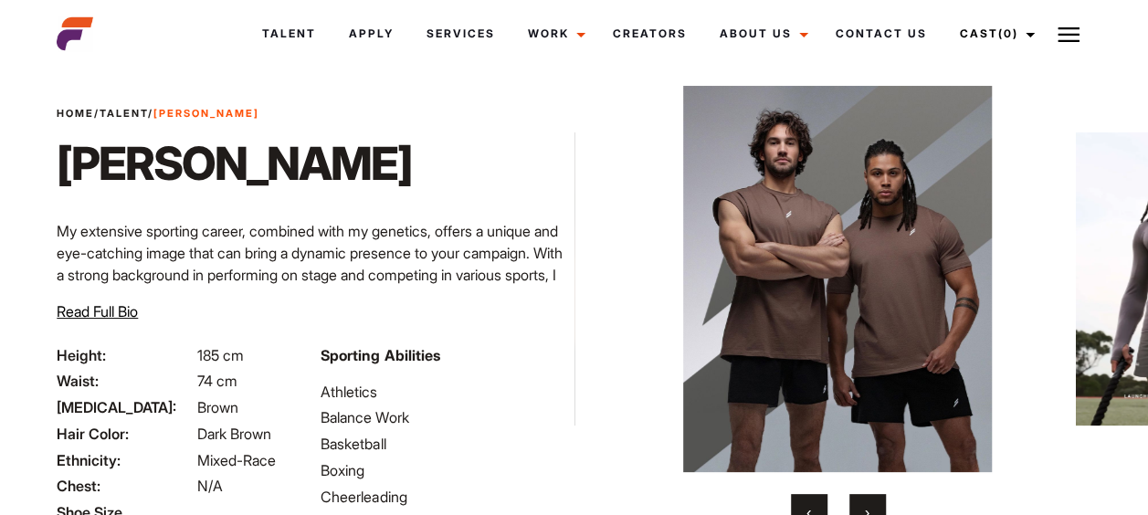
click at [857, 505] on button "›" at bounding box center [867, 512] width 37 height 37
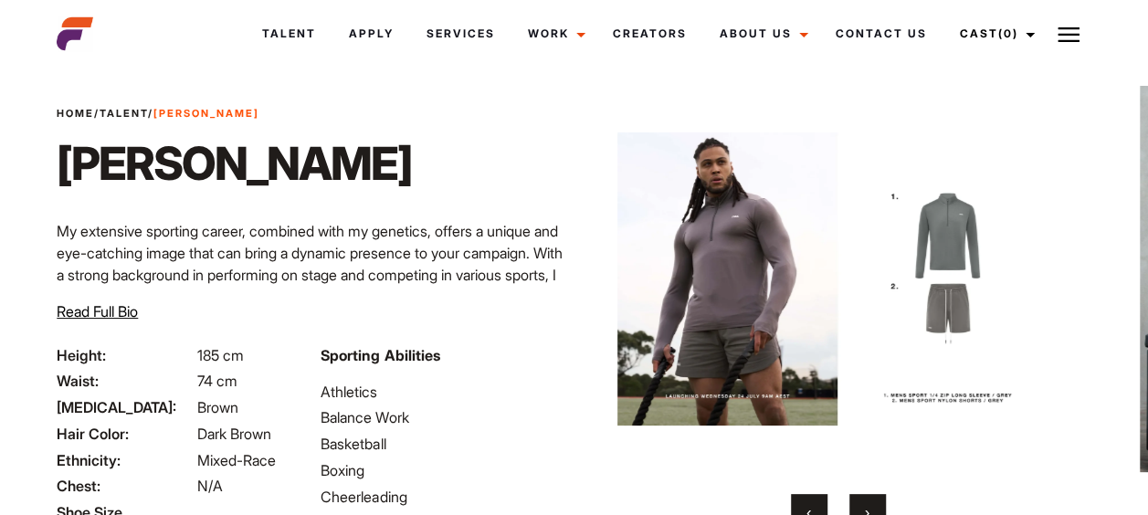
click at [857, 505] on button "›" at bounding box center [867, 512] width 37 height 37
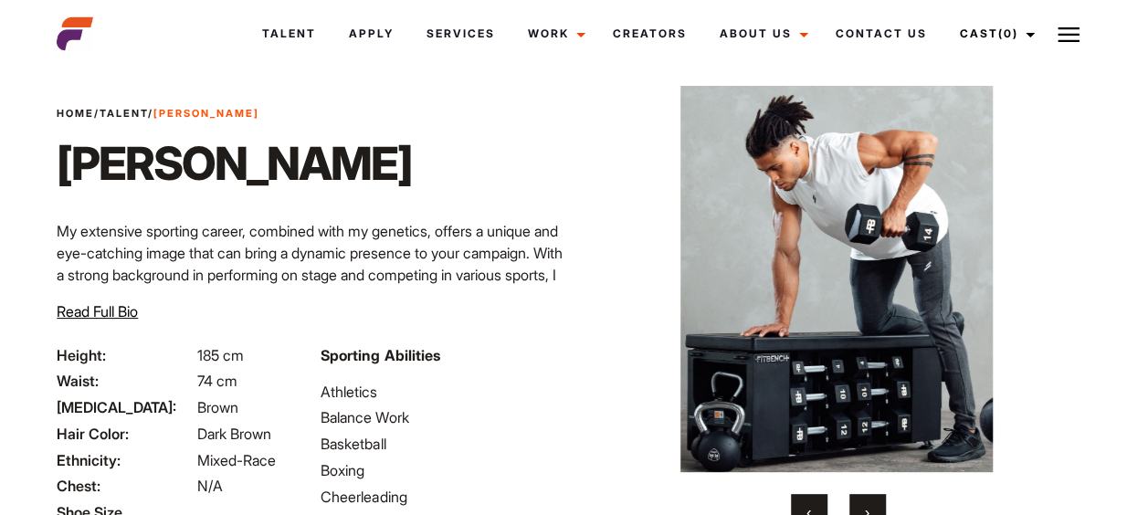
click at [857, 505] on button "›" at bounding box center [867, 512] width 37 height 37
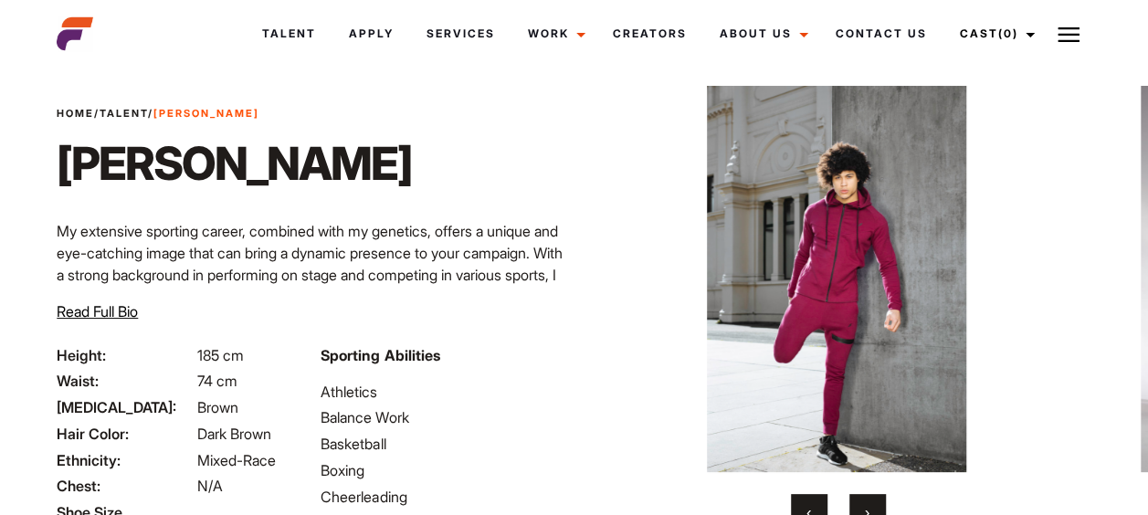
click at [857, 505] on button "›" at bounding box center [867, 512] width 37 height 37
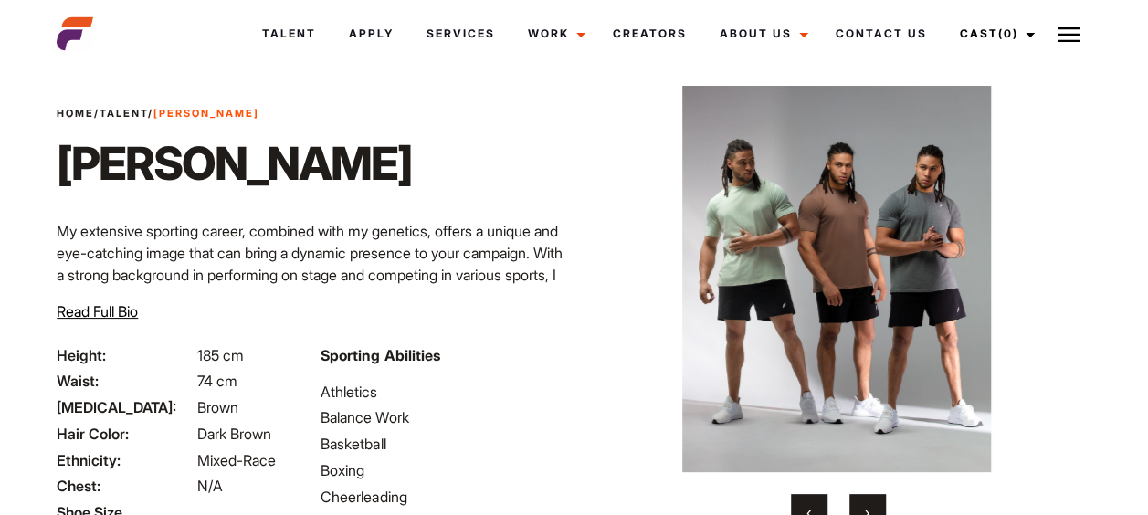
click at [857, 505] on button "›" at bounding box center [867, 512] width 37 height 37
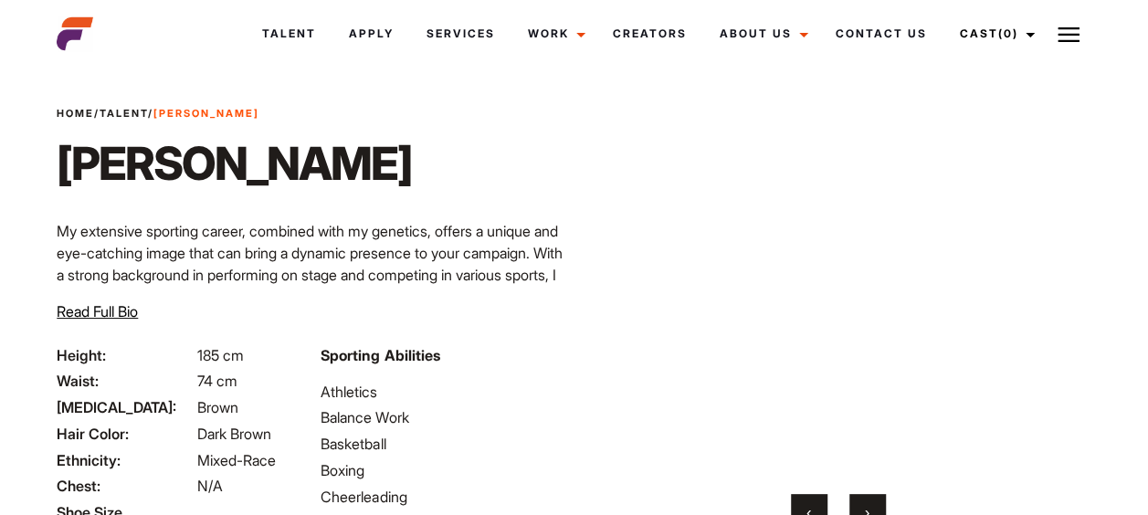
click at [857, 505] on button "›" at bounding box center [867, 512] width 37 height 37
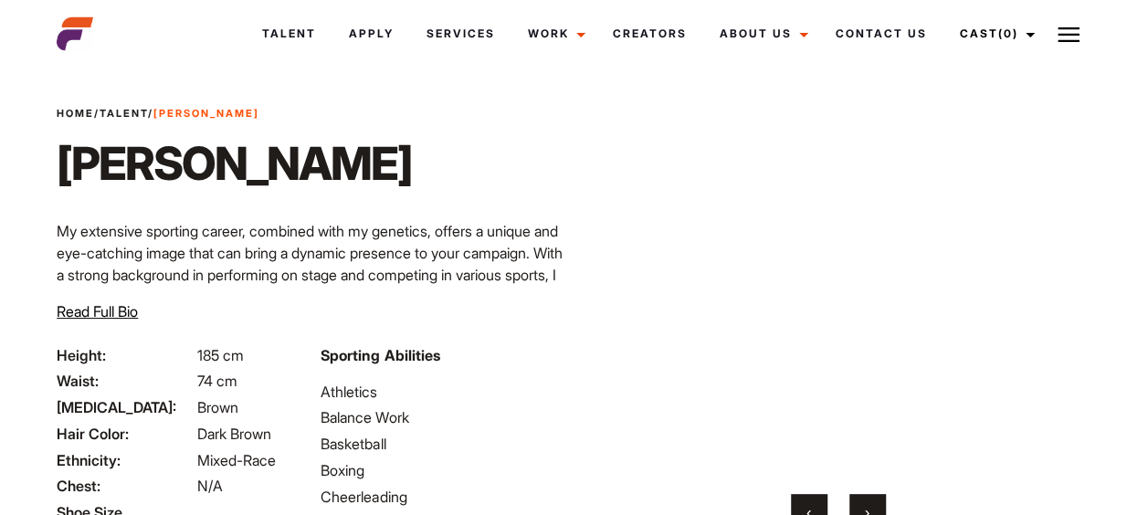
click at [857, 505] on button "›" at bounding box center [867, 512] width 37 height 37
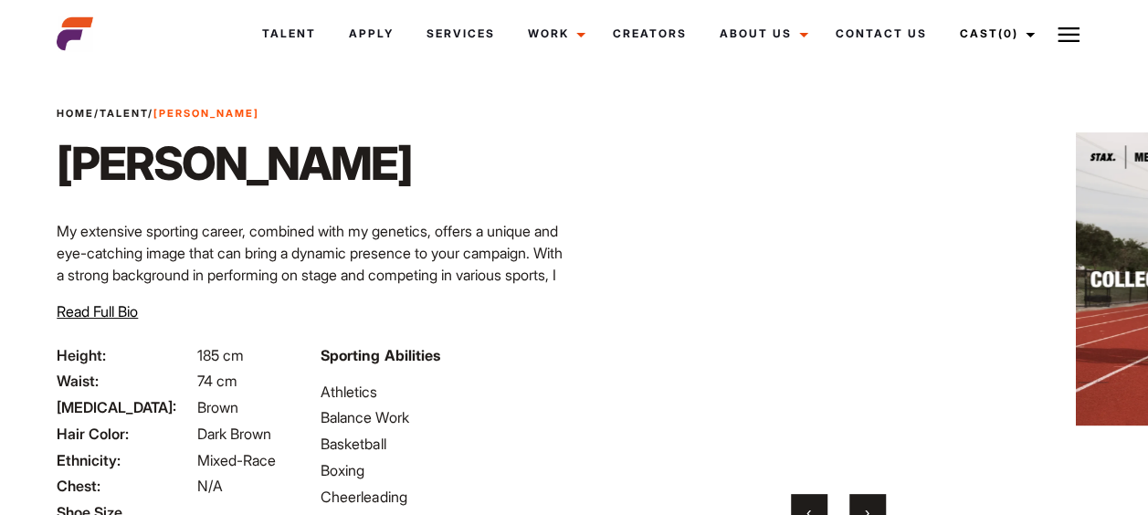
click at [858, 505] on button "›" at bounding box center [867, 512] width 37 height 37
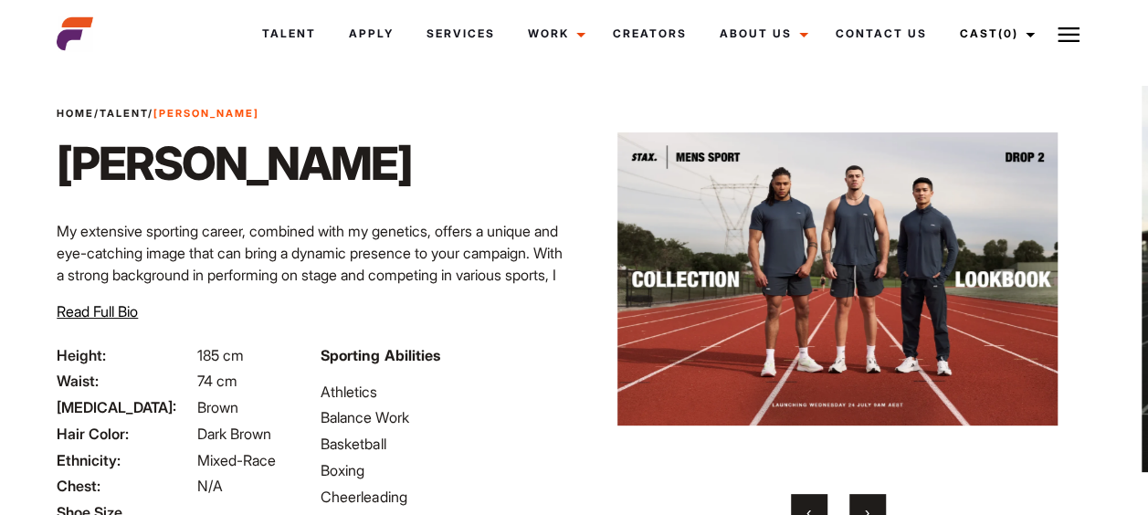
click at [858, 505] on button "›" at bounding box center [867, 512] width 37 height 37
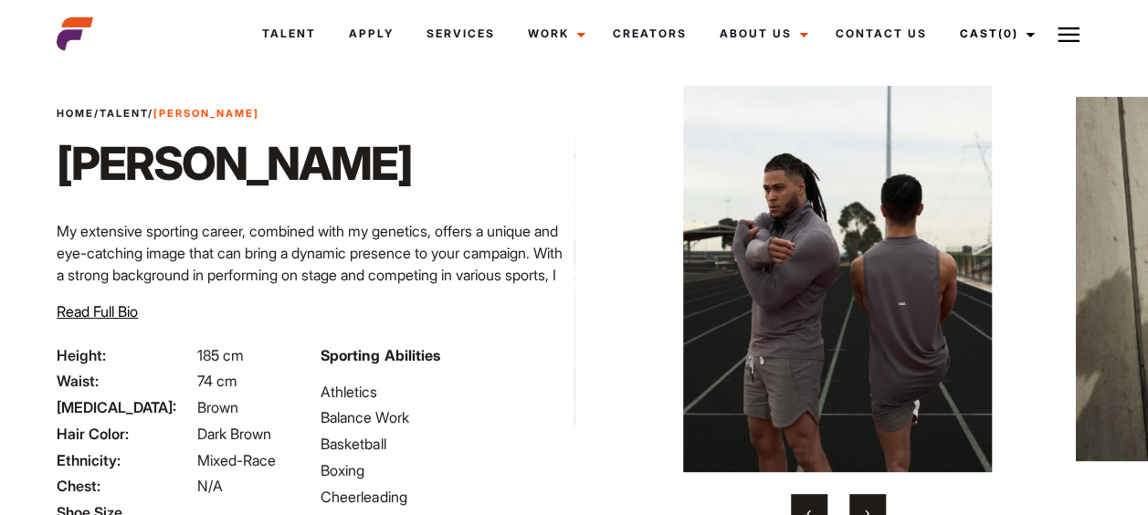
click at [858, 505] on button "›" at bounding box center [867, 512] width 37 height 37
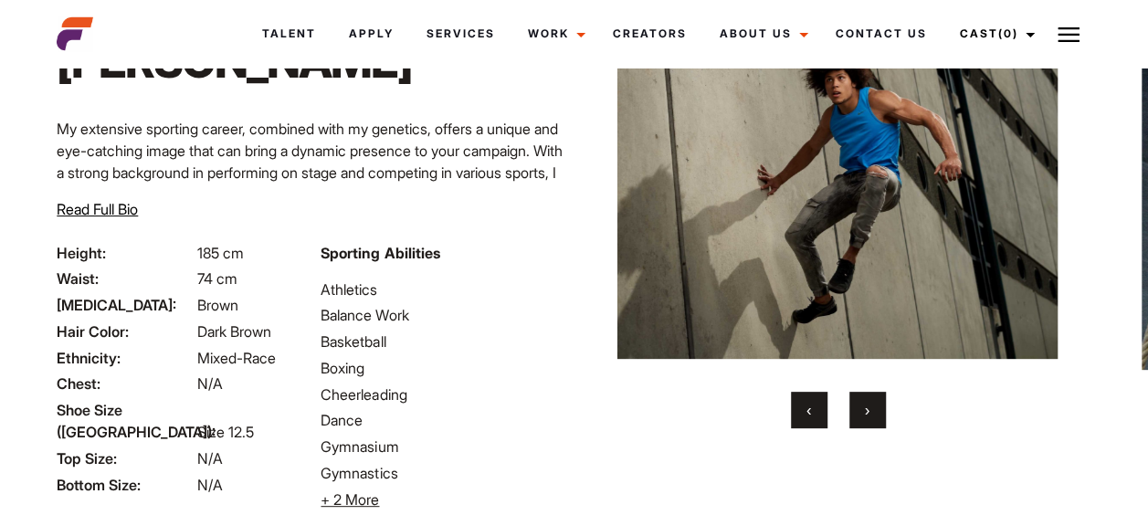
scroll to position [136, 0]
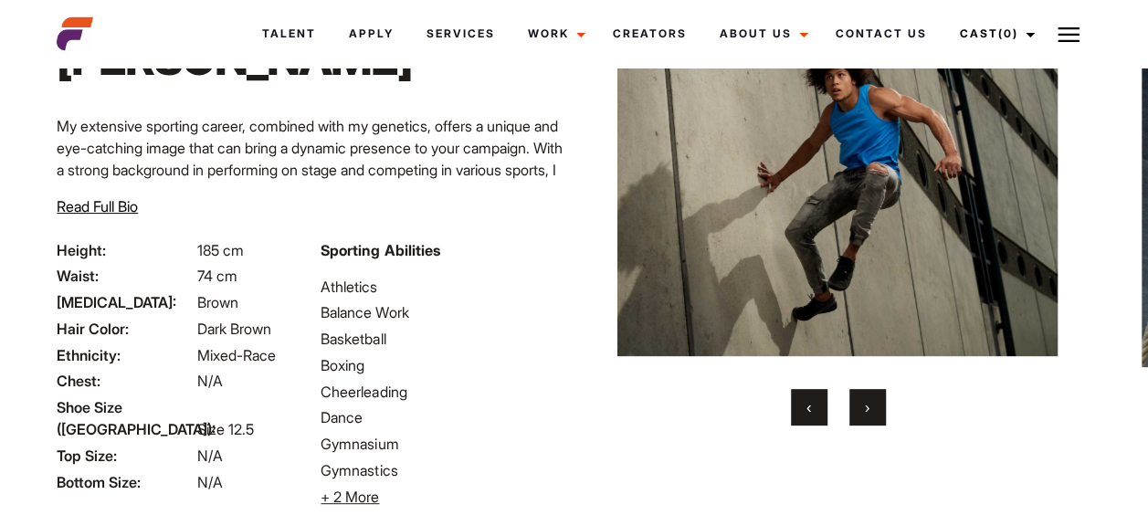
click at [341, 497] on span "+ 2 More" at bounding box center [349, 497] width 58 height 18
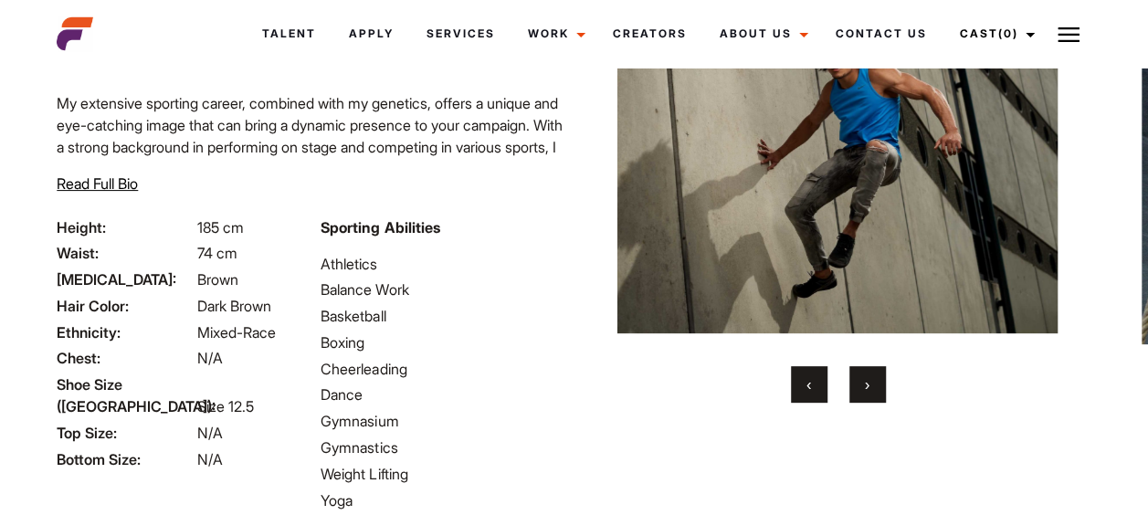
scroll to position [160, 0]
click at [82, 188] on span "Read Full Bio" at bounding box center [97, 182] width 81 height 18
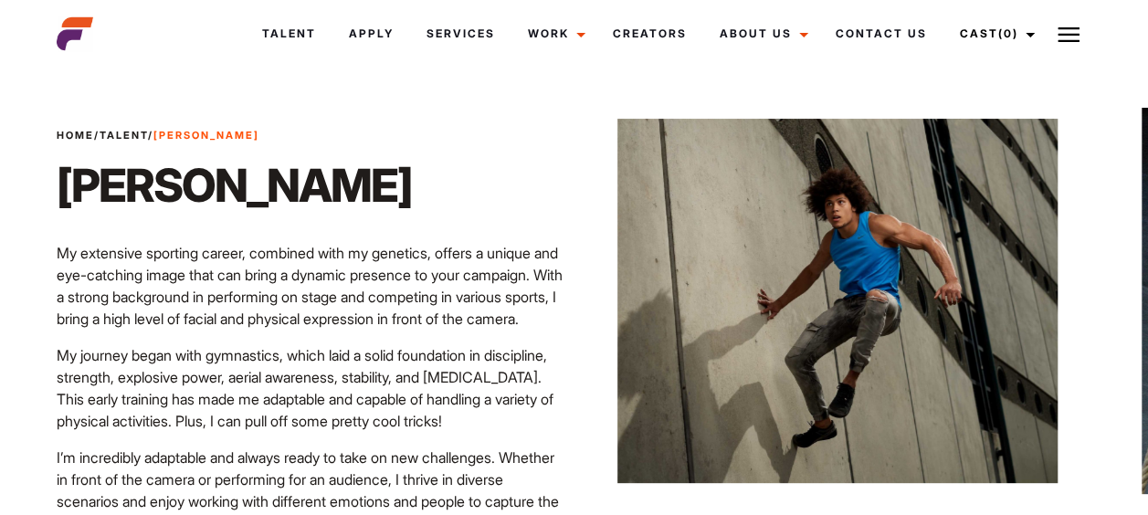
scroll to position [0, 0]
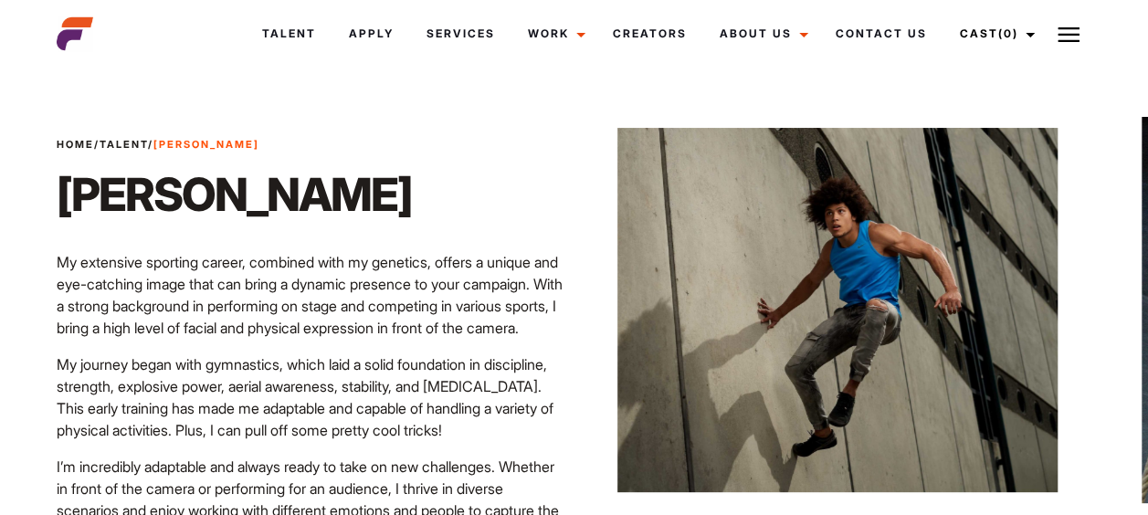
click at [118, 149] on link "Talent" at bounding box center [124, 144] width 48 height 13
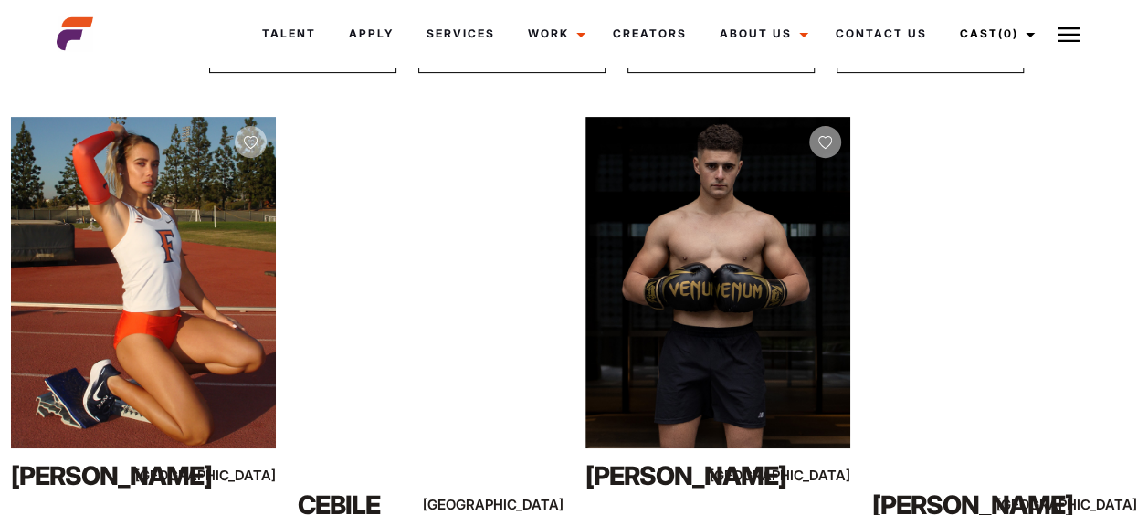
scroll to position [290, 0]
